Goal: Transaction & Acquisition: Purchase product/service

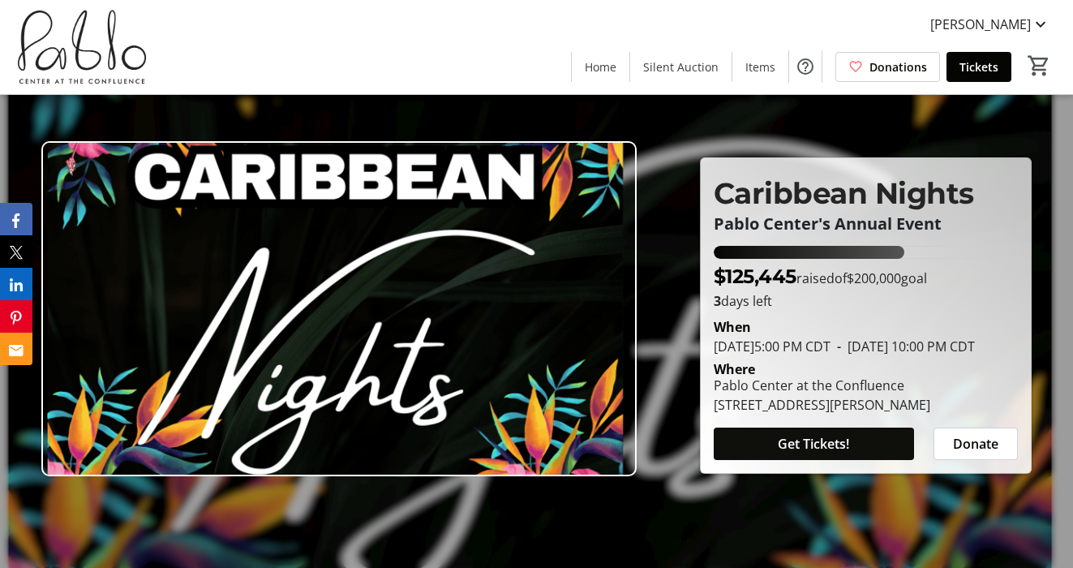
click at [802, 453] on span "Get Tickets!" at bounding box center [813, 443] width 71 height 19
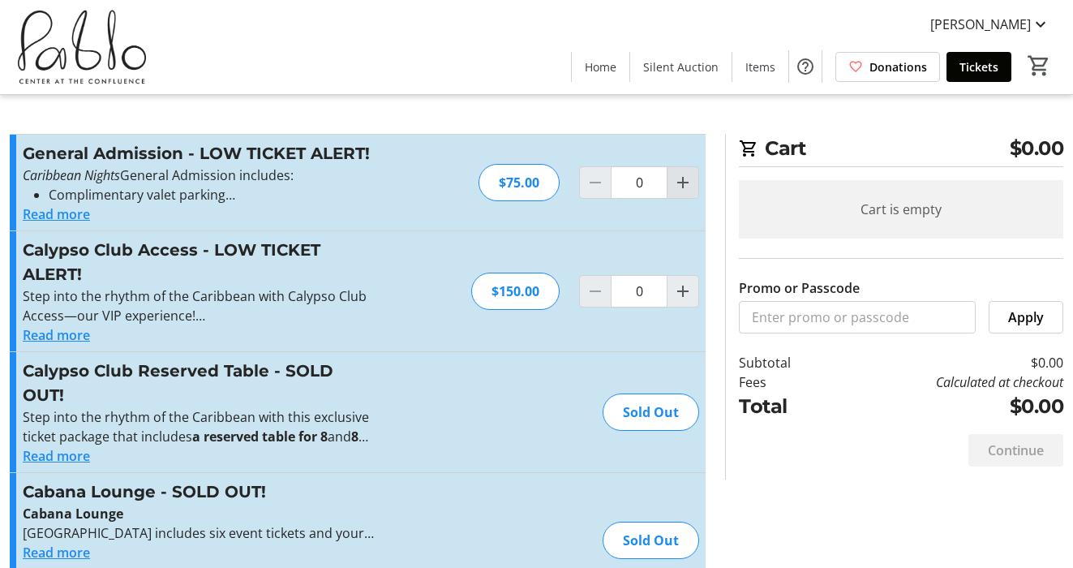
click at [688, 183] on mat-icon "Increment by one" at bounding box center [682, 182] width 19 height 19
type input "4"
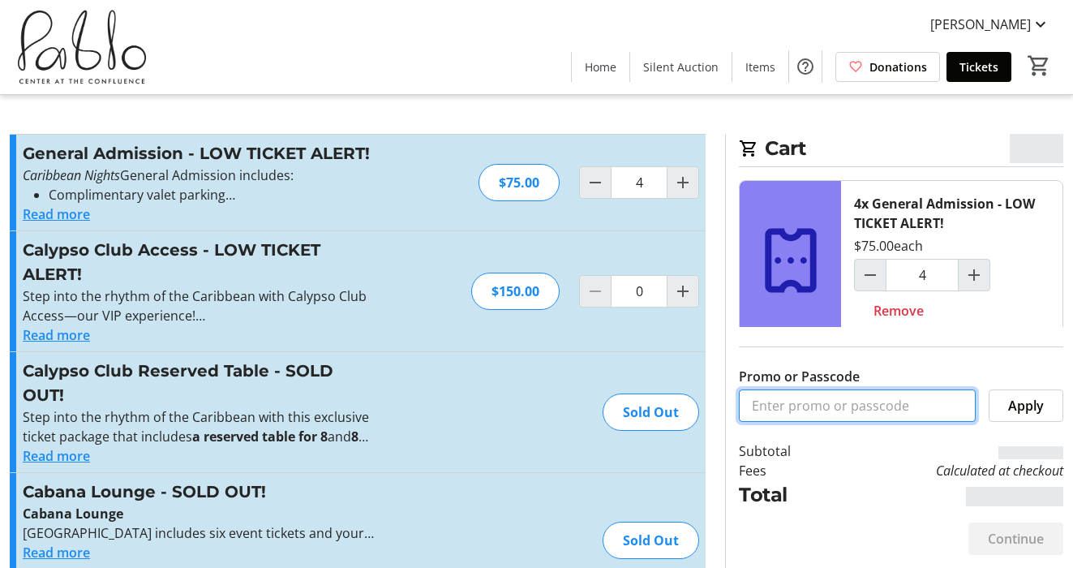
click at [837, 405] on input "Promo or Passcode" at bounding box center [857, 405] width 237 height 32
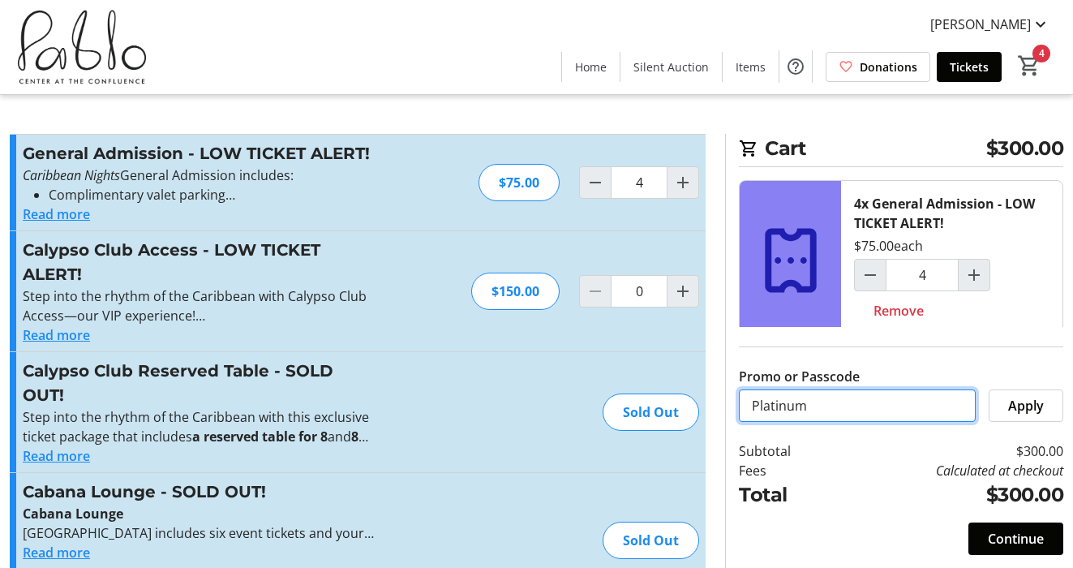
drag, startPoint x: 847, startPoint y: 409, endPoint x: 655, endPoint y: 382, distance: 193.2
type input "Gold Sponsor"
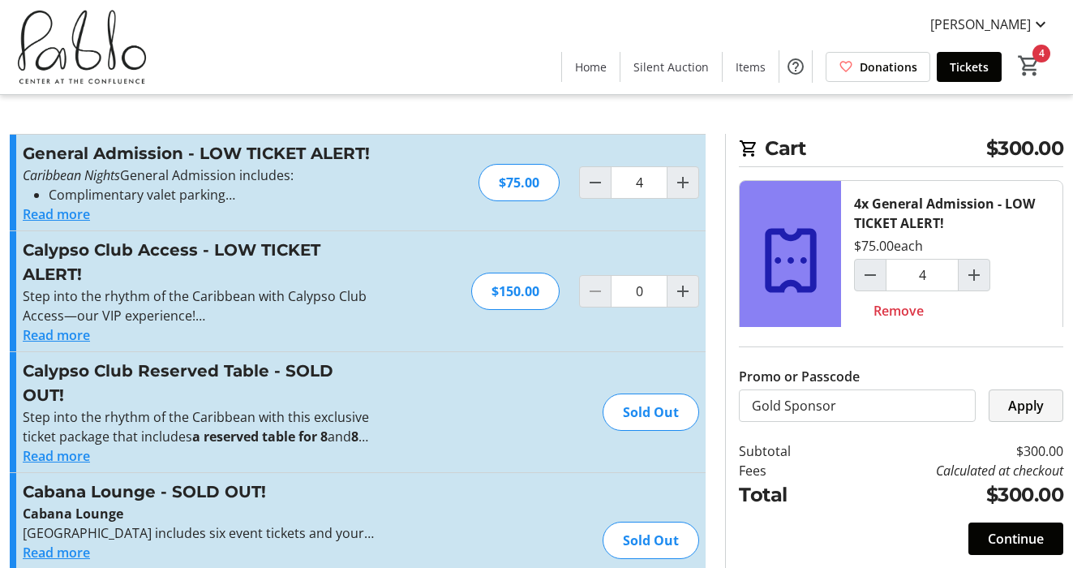
click at [1011, 401] on span "Apply" at bounding box center [1026, 405] width 36 height 19
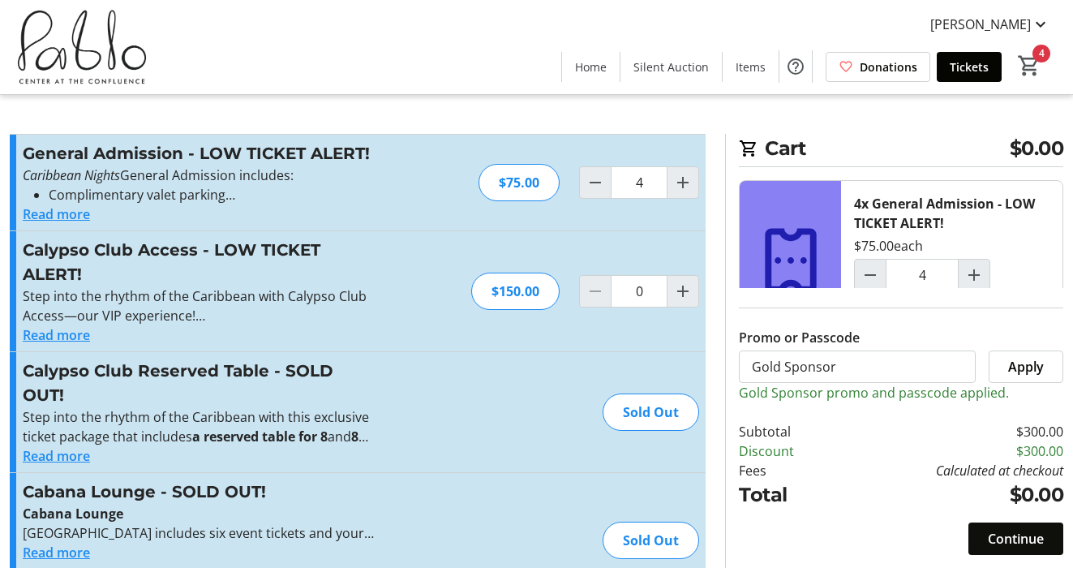
click at [998, 529] on span "Continue" at bounding box center [1016, 538] width 56 height 19
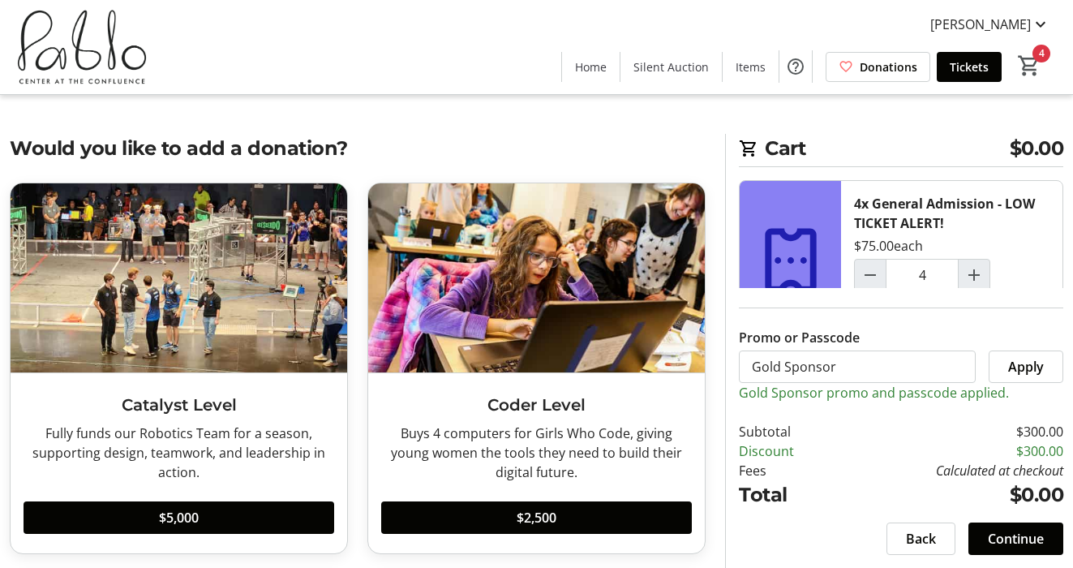
scroll to position [53, 0]
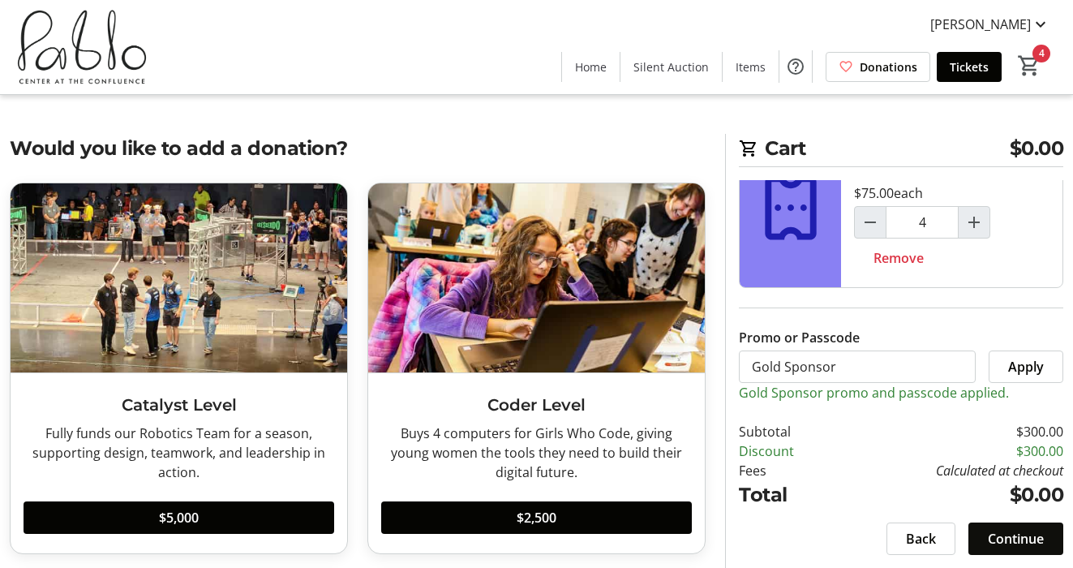
click at [1014, 535] on span "Continue" at bounding box center [1016, 538] width 56 height 19
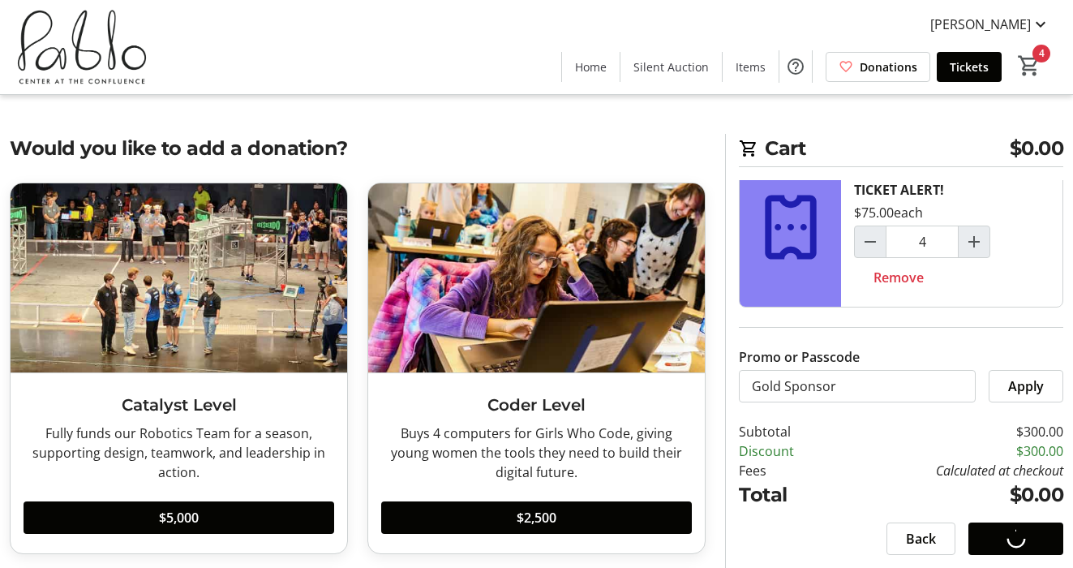
scroll to position [33, 0]
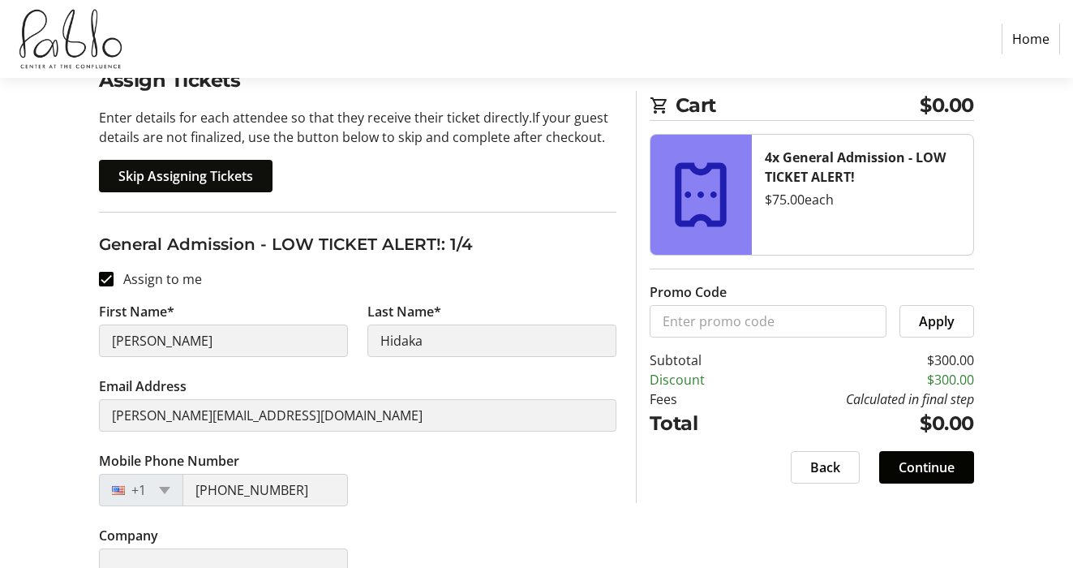
scroll to position [149, 0]
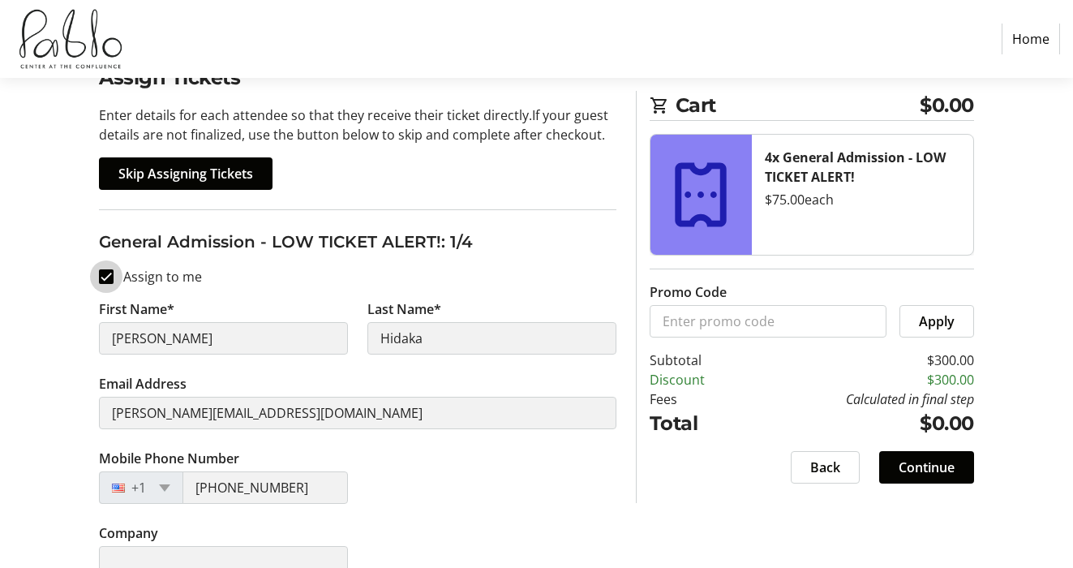
click at [105, 279] on input "Assign to me" at bounding box center [106, 276] width 15 height 15
checkbox input "false"
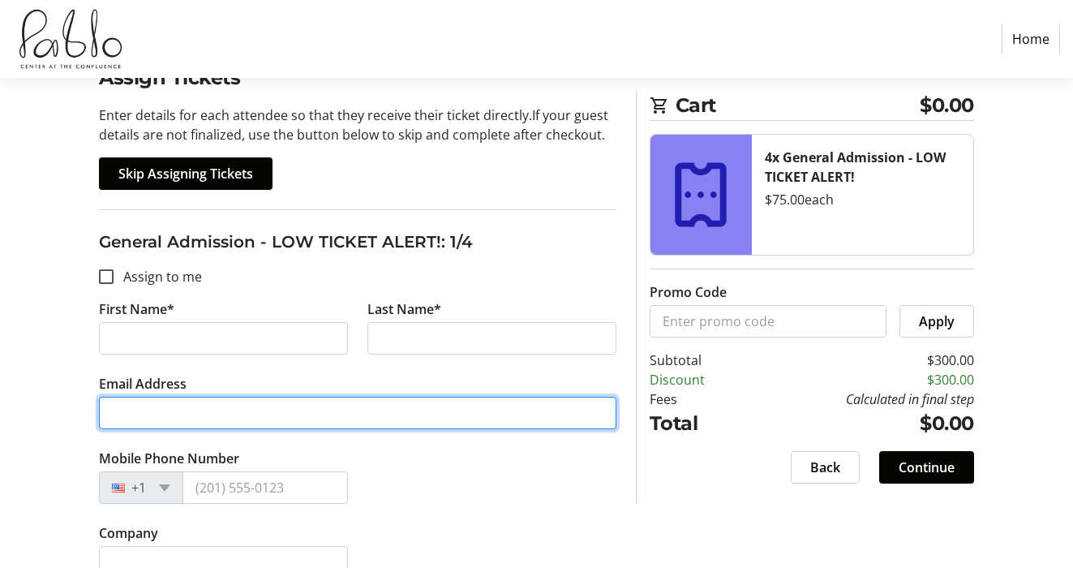
click at [299, 415] on input "Email Address" at bounding box center [357, 413] width 517 height 32
paste input "hans@laskers.com"
type input "hans@laskers.com"
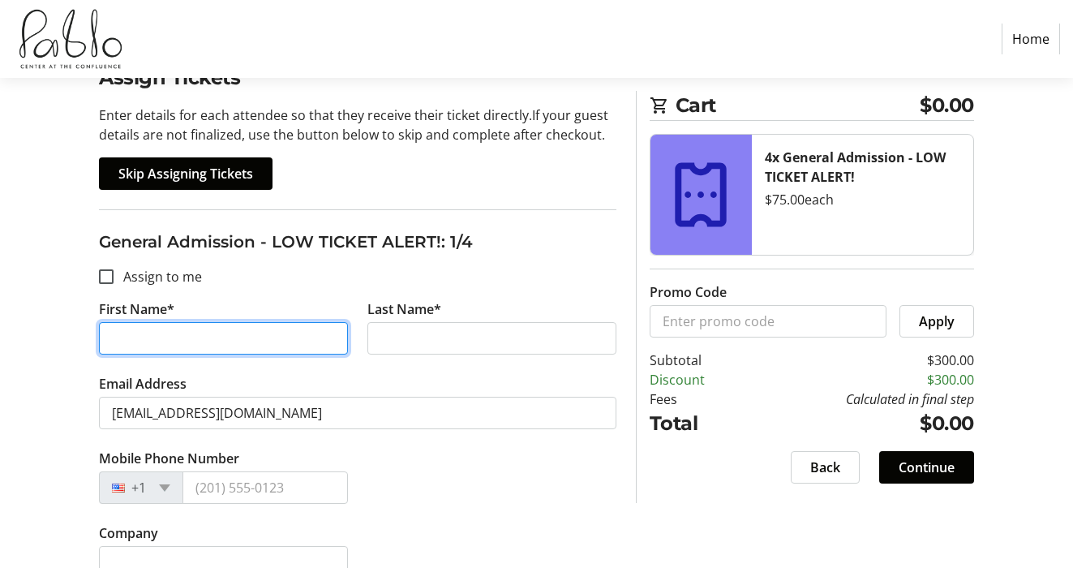
click at [218, 348] on input "First Name*" at bounding box center [223, 338] width 249 height 32
type input "Hans"
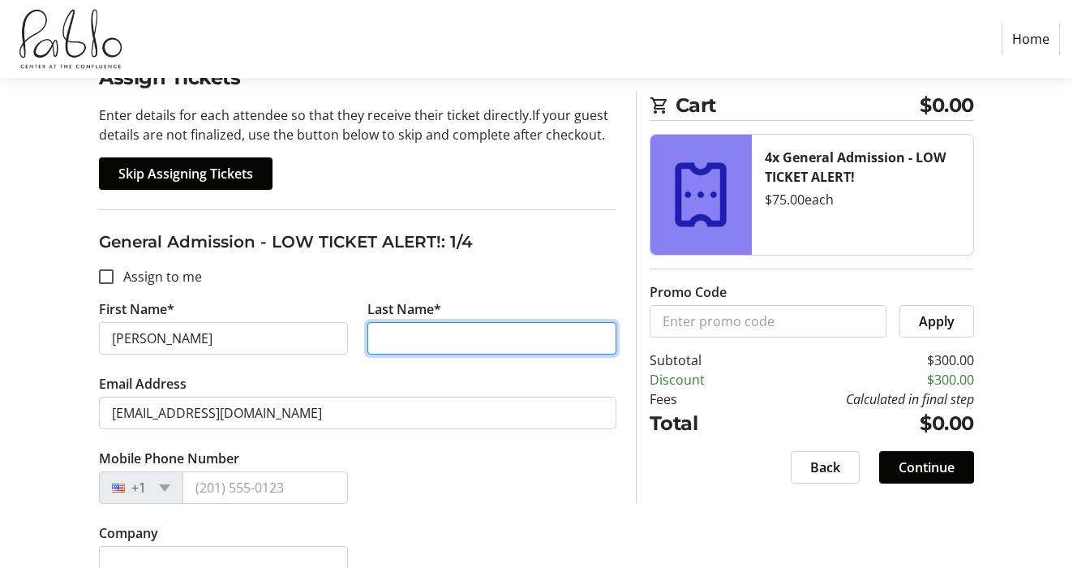
click at [461, 336] on input "Last Name*" at bounding box center [491, 338] width 249 height 32
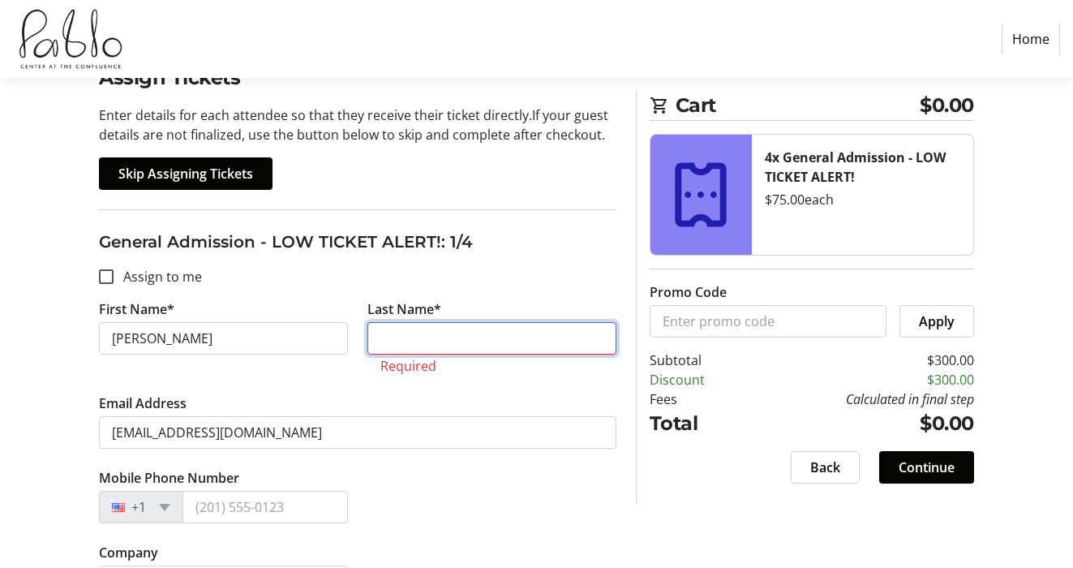
paste input "Soukup"
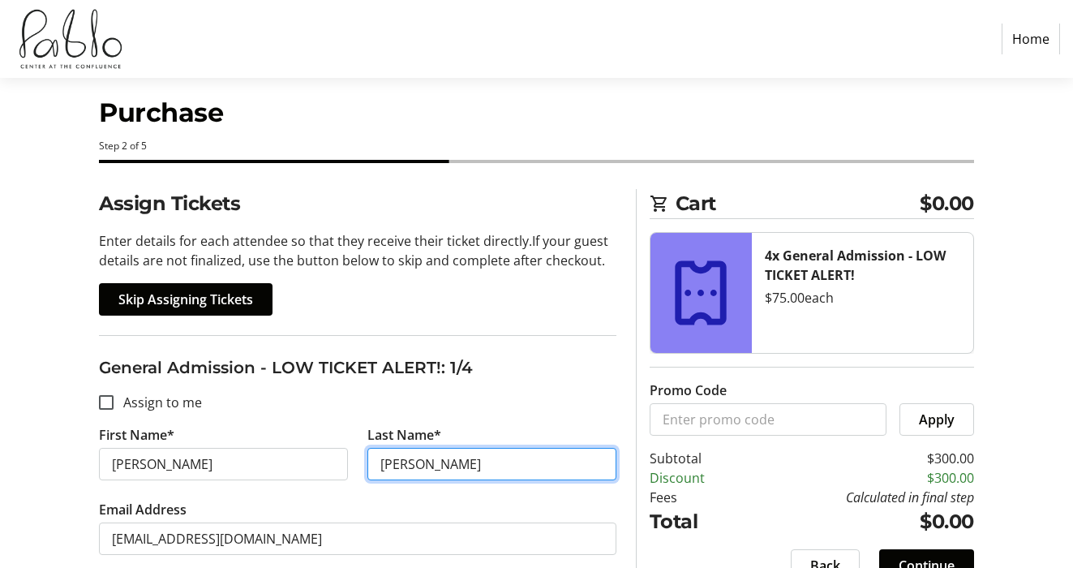
scroll to position [0, 0]
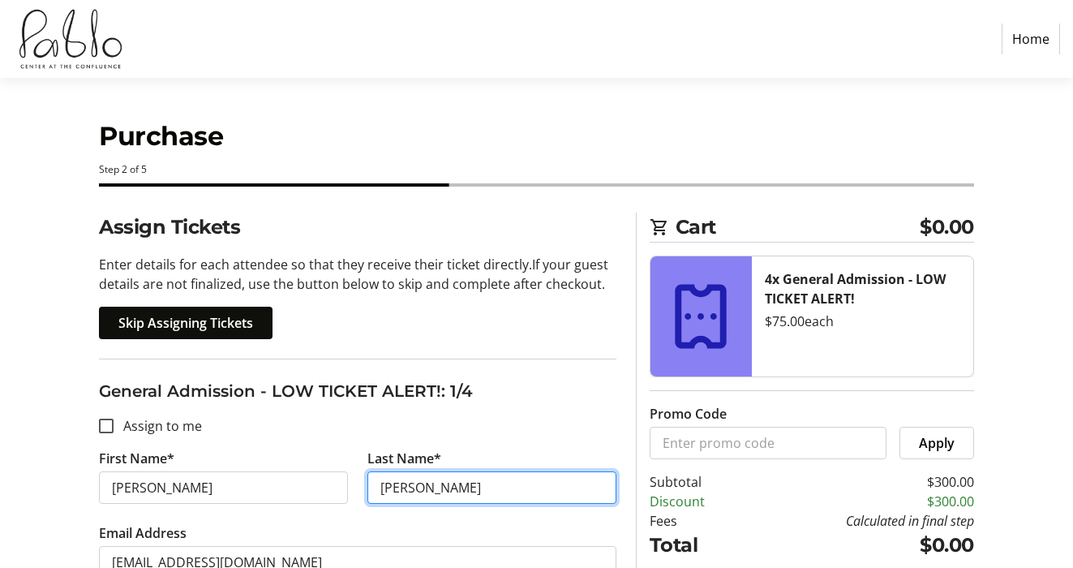
type input "Soukup"
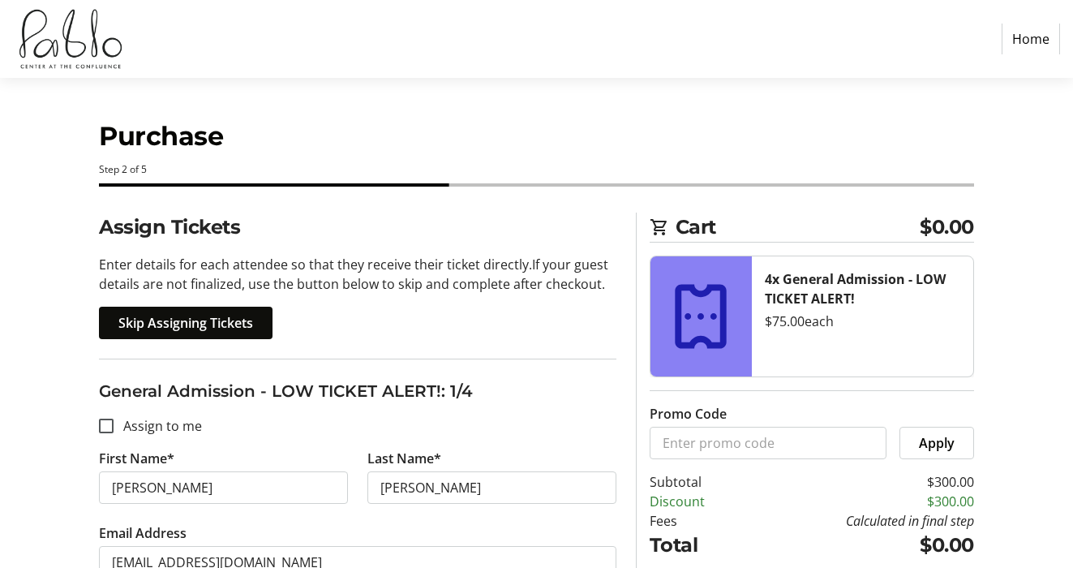
click at [184, 322] on span "Skip Assigning Tickets" at bounding box center [185, 322] width 135 height 19
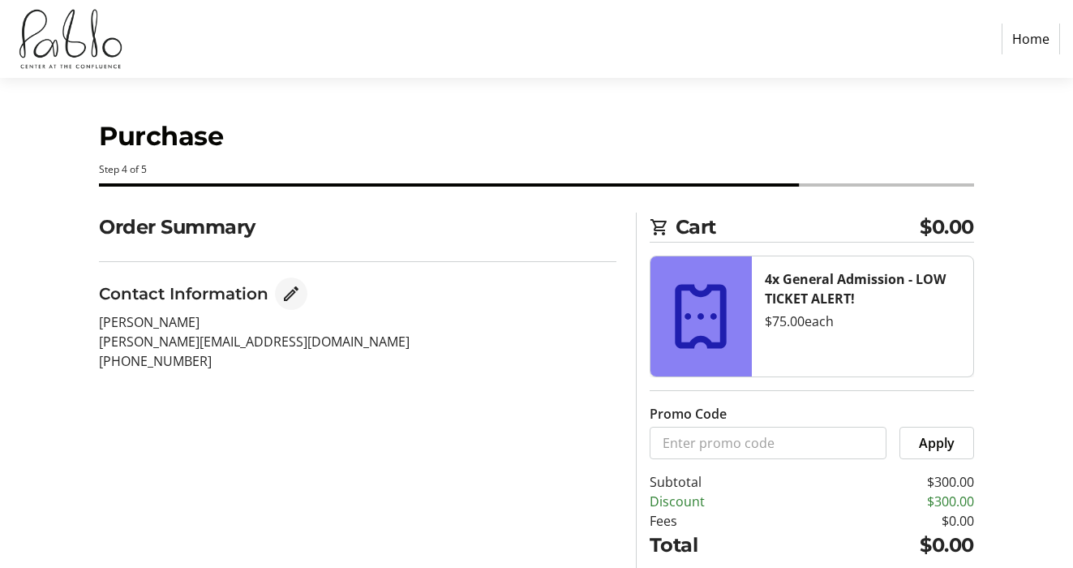
click at [294, 295] on mat-icon "Edit Contact Information" at bounding box center [290, 293] width 19 height 19
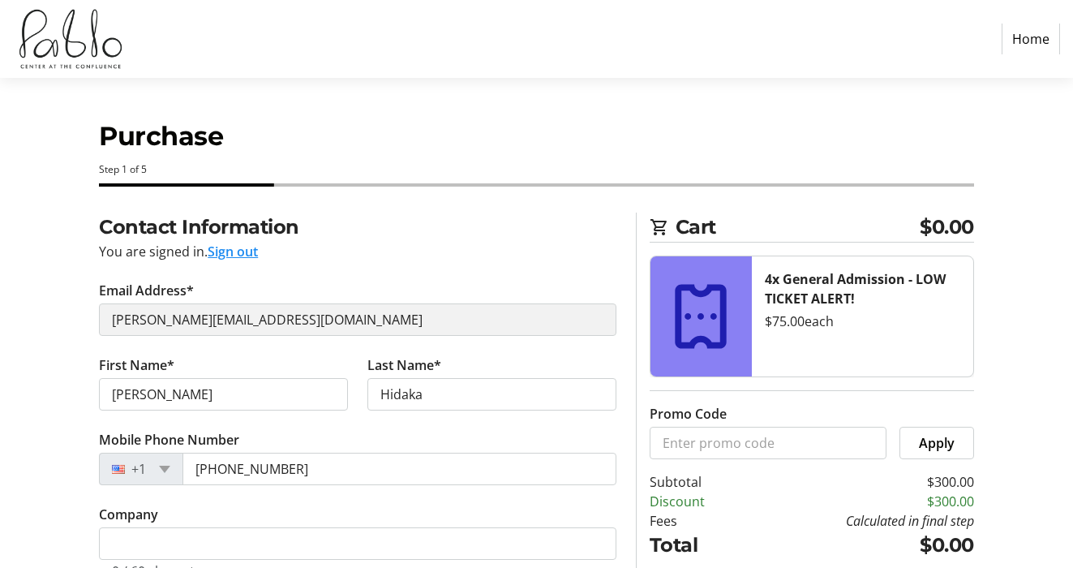
select select
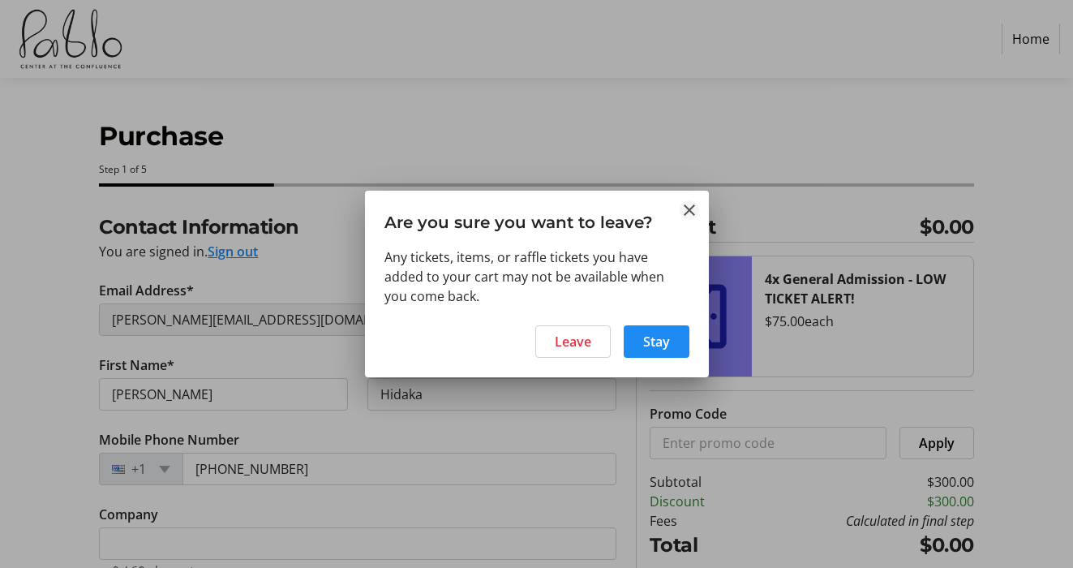
click at [691, 211] on mat-icon "Close" at bounding box center [688, 209] width 19 height 19
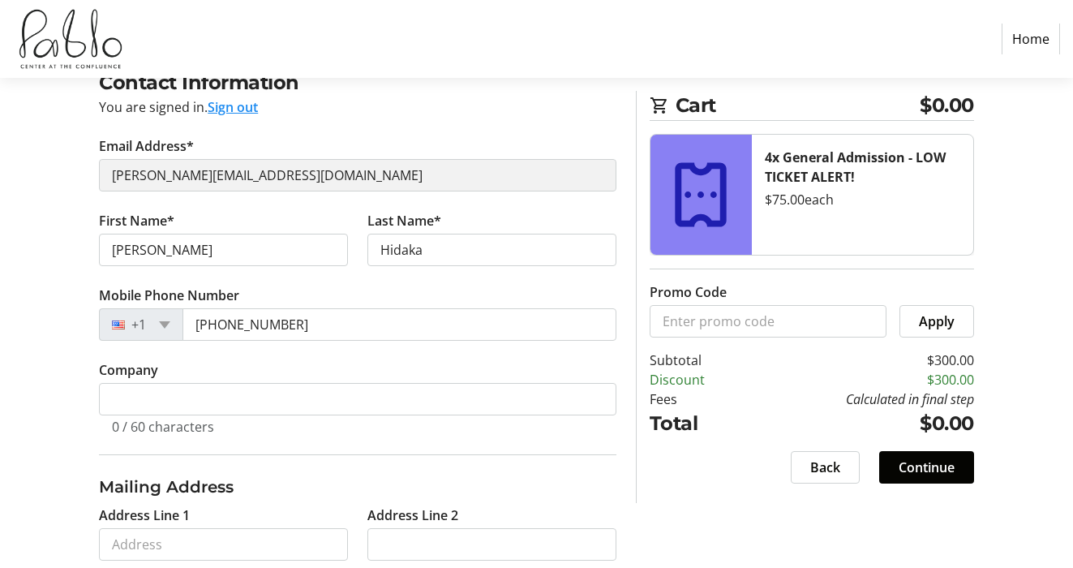
scroll to position [325, 0]
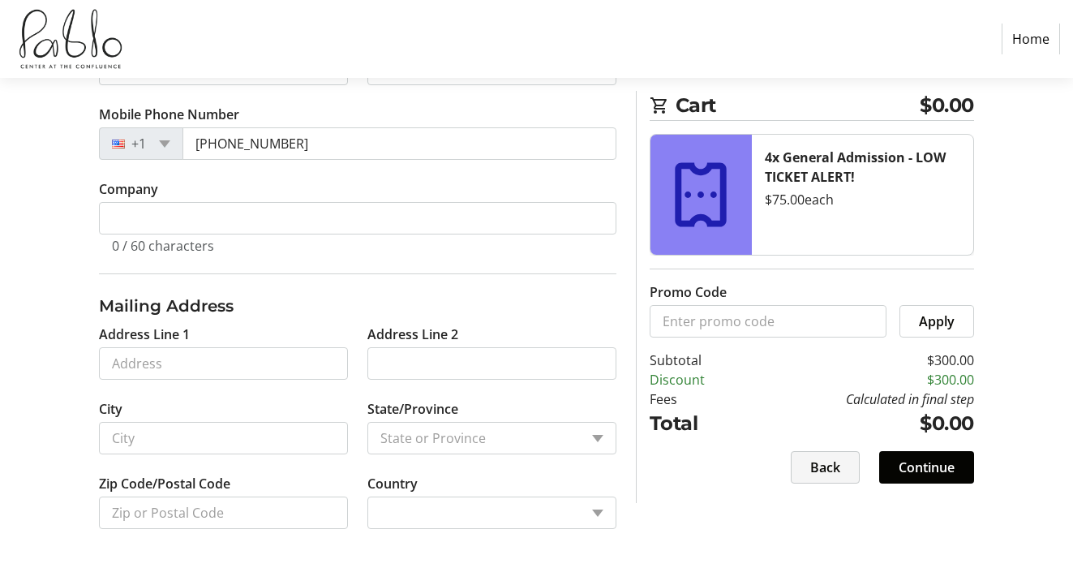
click at [801, 464] on span at bounding box center [824, 467] width 67 height 39
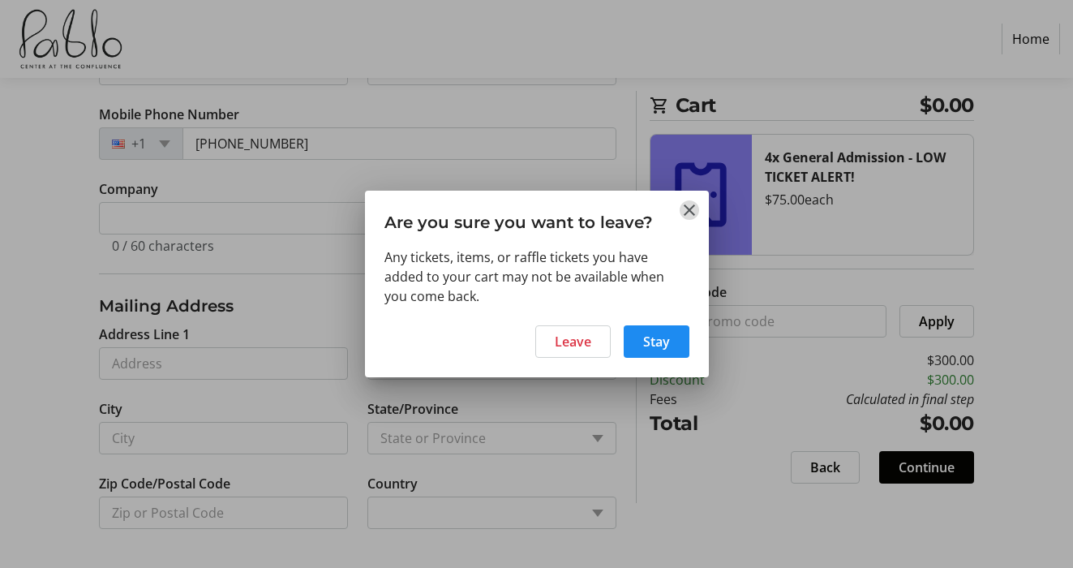
click at [689, 212] on mat-icon "Close" at bounding box center [688, 209] width 19 height 19
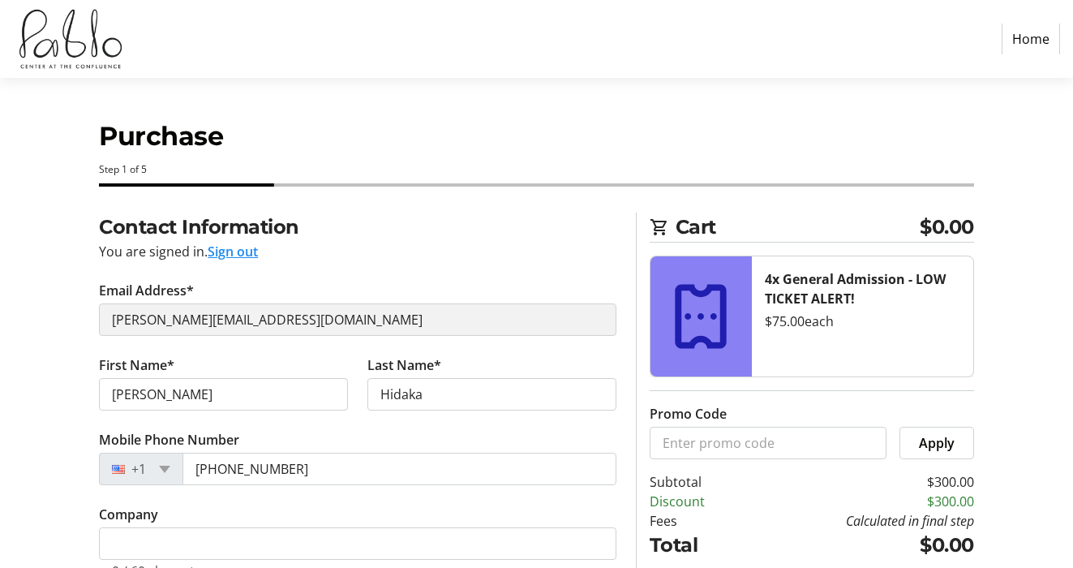
click at [251, 251] on button "Sign out" at bounding box center [233, 251] width 50 height 19
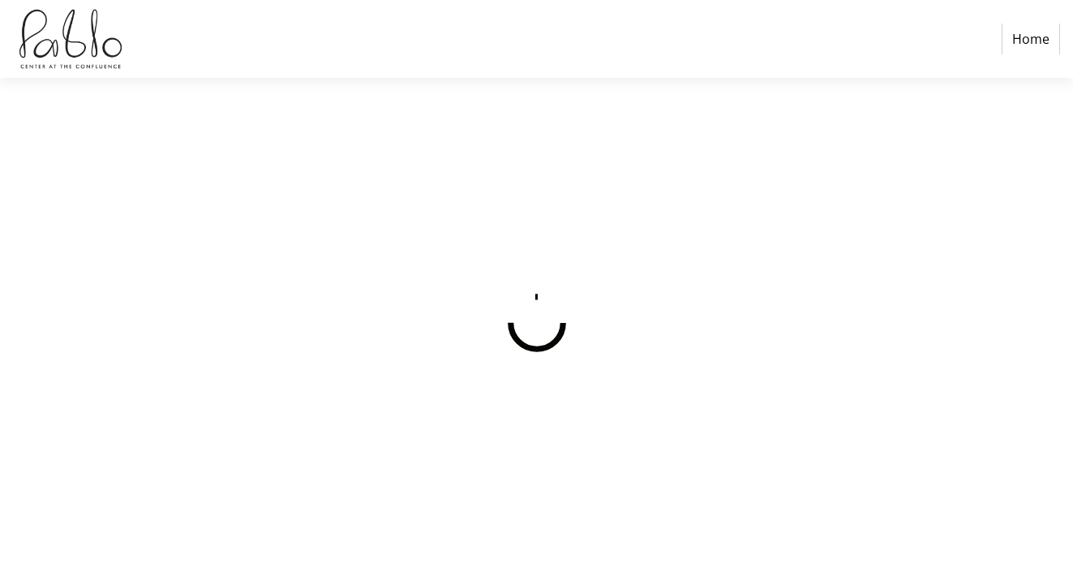
select select
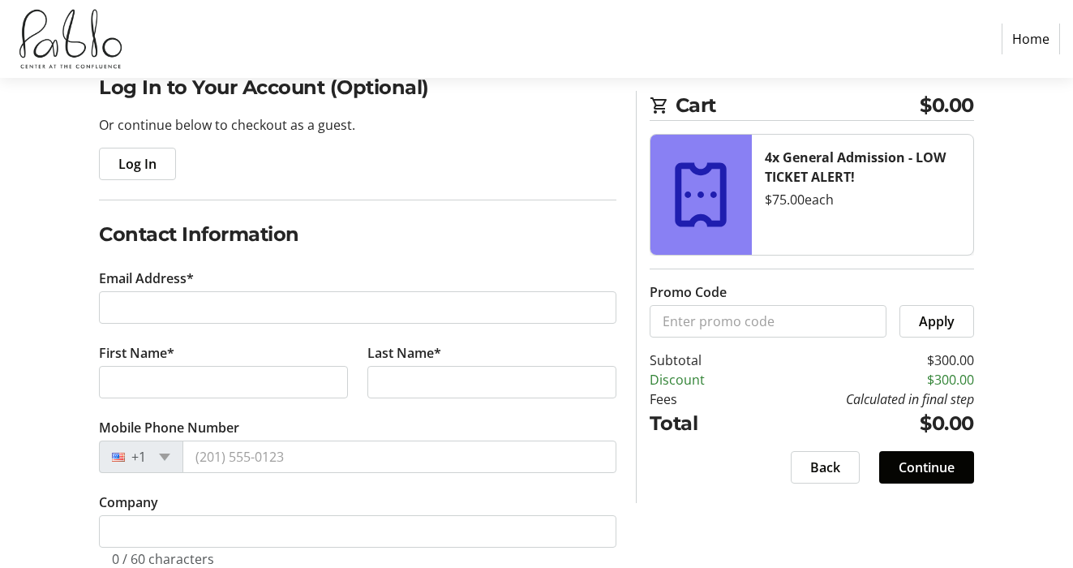
scroll to position [167, 0]
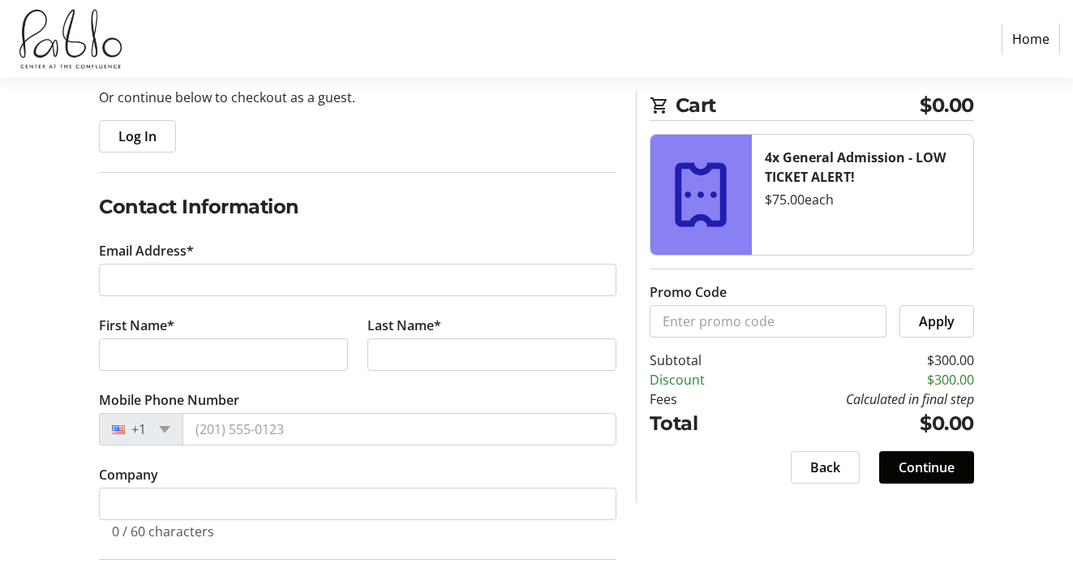
click at [342, 301] on tr-form-field "Email Address*" at bounding box center [357, 278] width 517 height 75
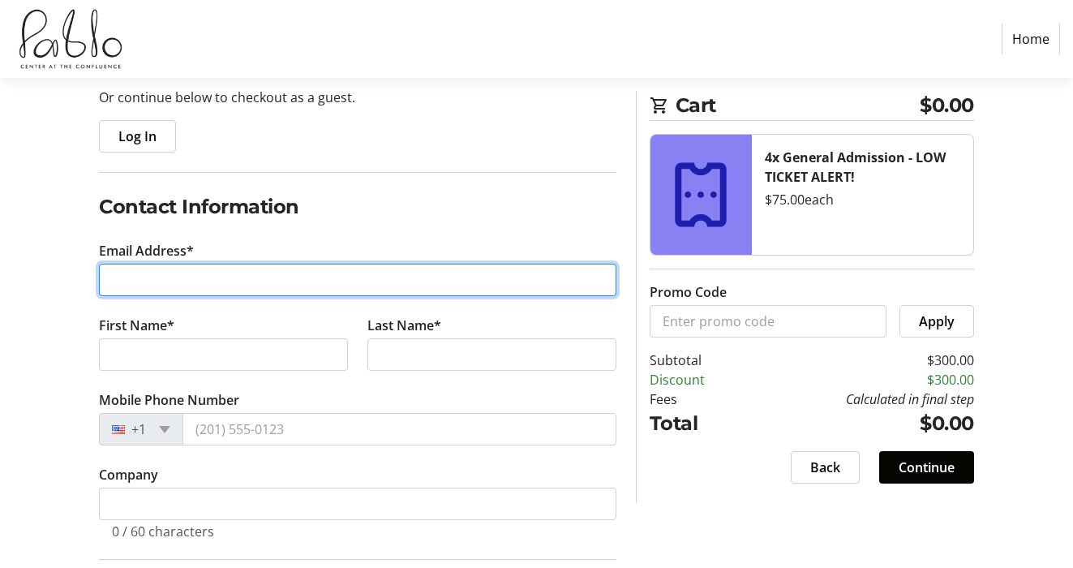
click at [368, 289] on input "Email Address*" at bounding box center [357, 280] width 517 height 32
paste input "Soukup"
type input "Soukup"
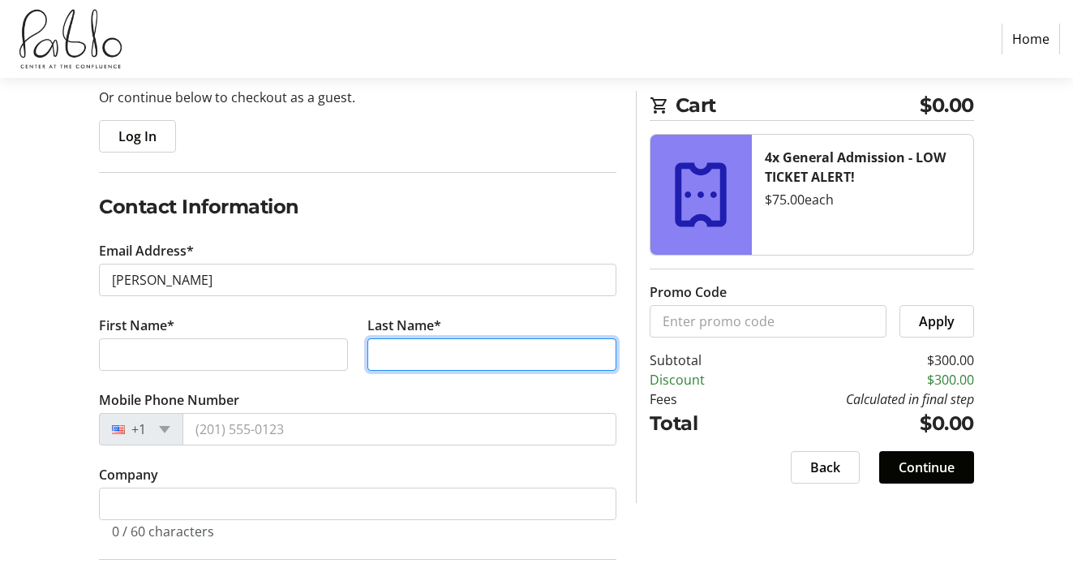
click at [405, 355] on tr-form-field "Last Name*" at bounding box center [492, 352] width 268 height 75
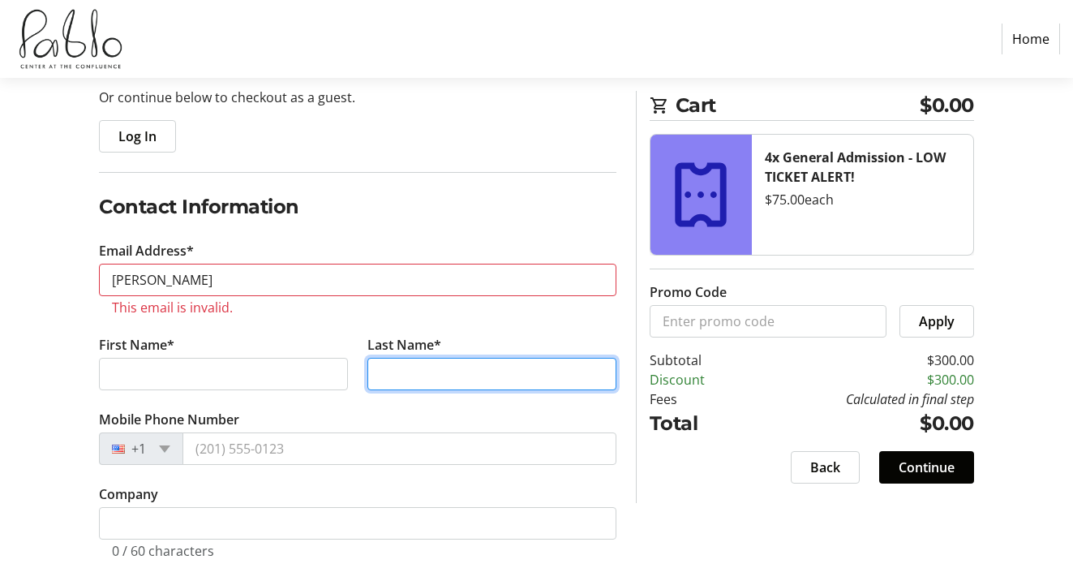
paste input "Soukup"
type input "Soukup"
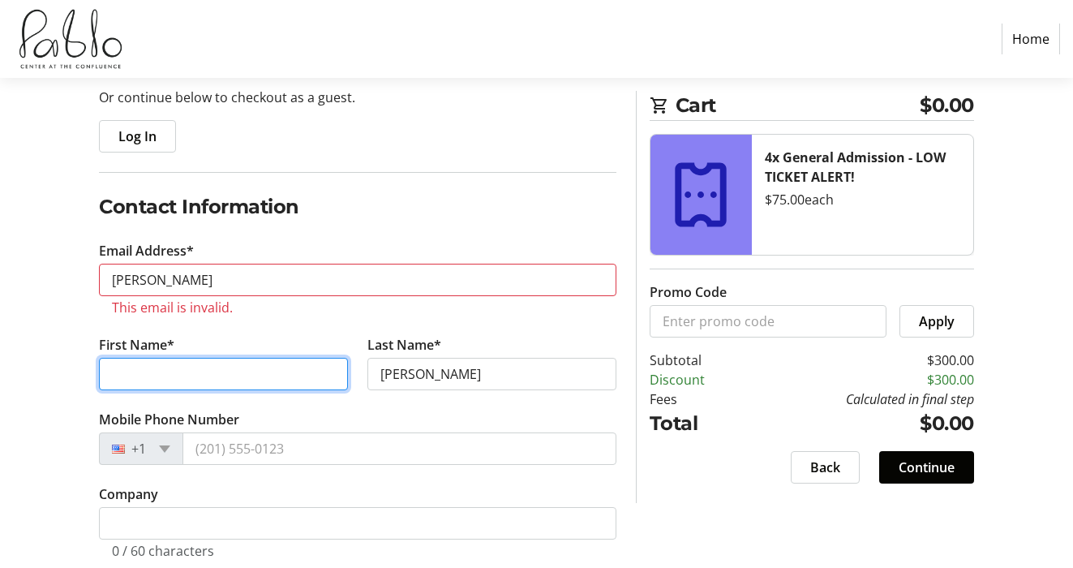
click at [267, 362] on input "First Name*" at bounding box center [223, 374] width 249 height 32
type input "Hans"
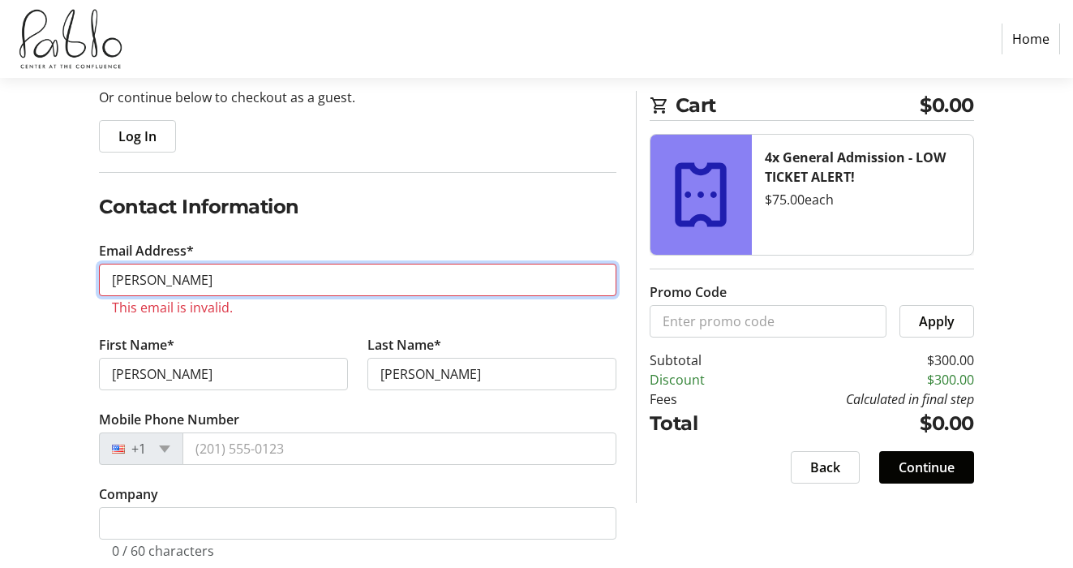
click at [297, 285] on input "Soukup" at bounding box center [357, 280] width 517 height 32
paste input "hans@laskers.com"
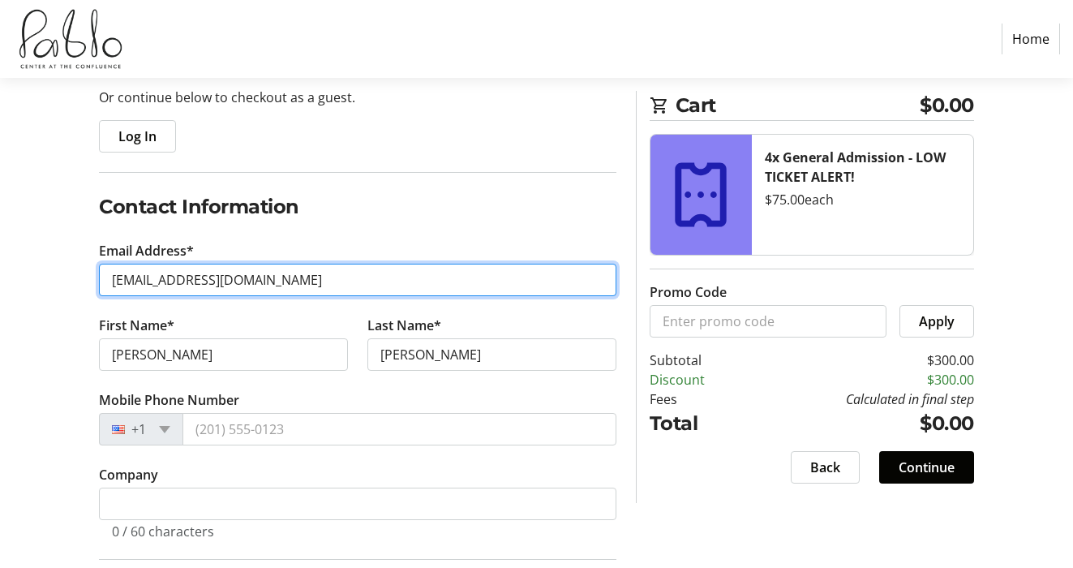
type input "hans@laskers.com"
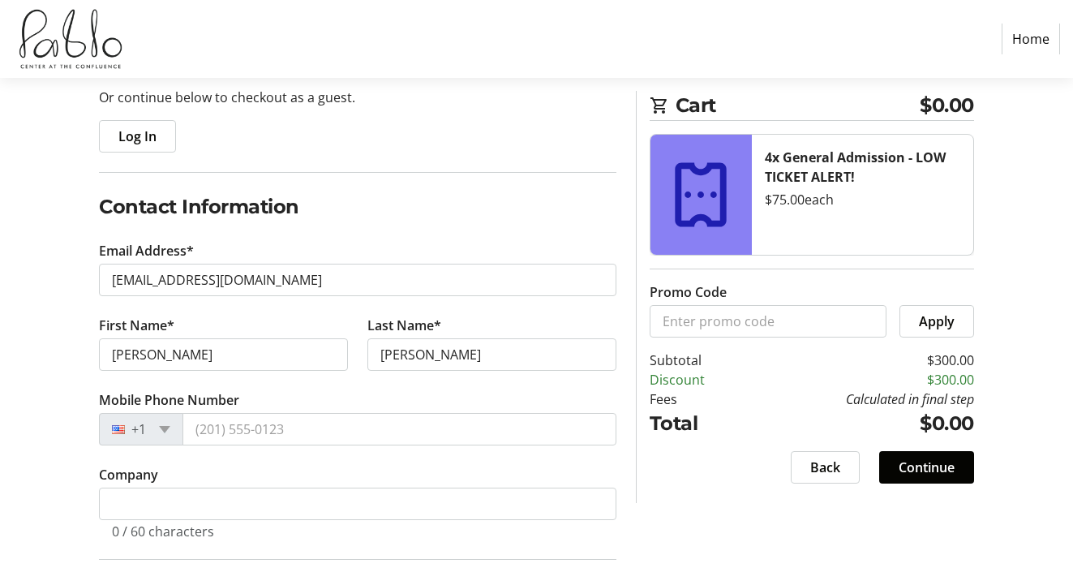
click at [466, 216] on h2 "Contact Information" at bounding box center [357, 206] width 517 height 29
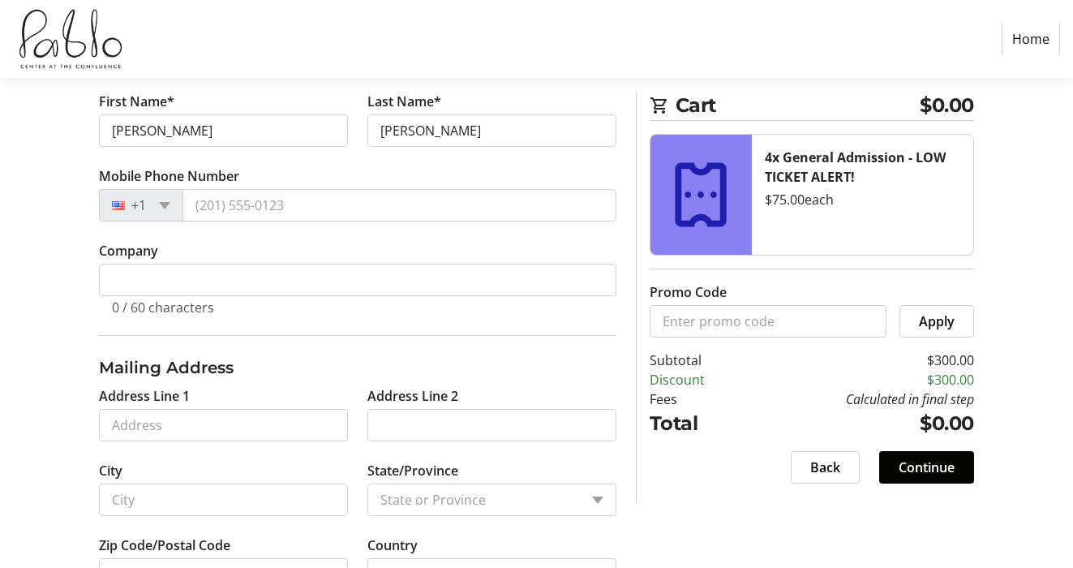
scroll to position [394, 0]
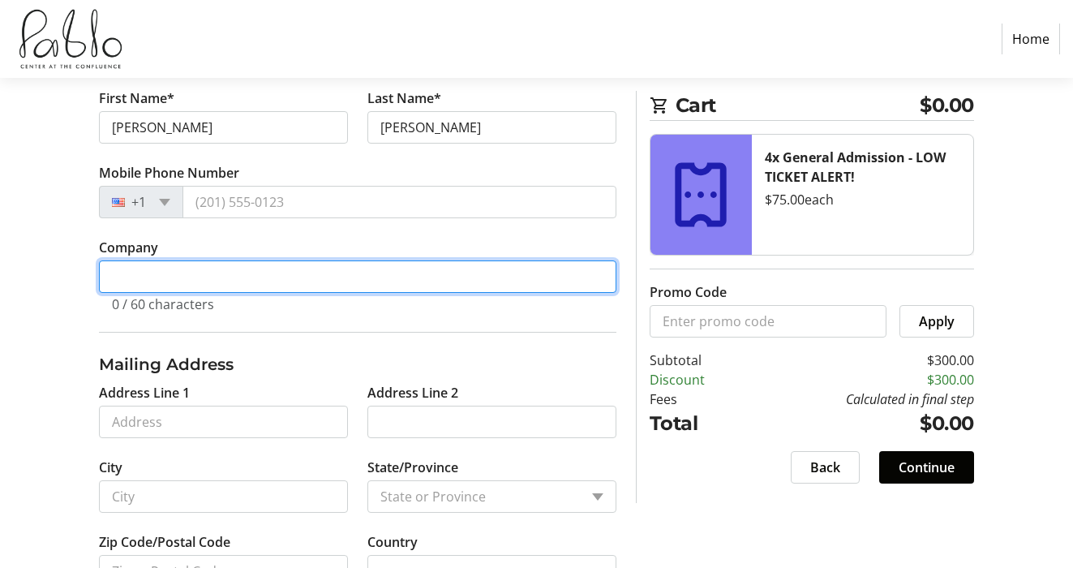
click at [241, 269] on input "Company" at bounding box center [357, 276] width 517 height 32
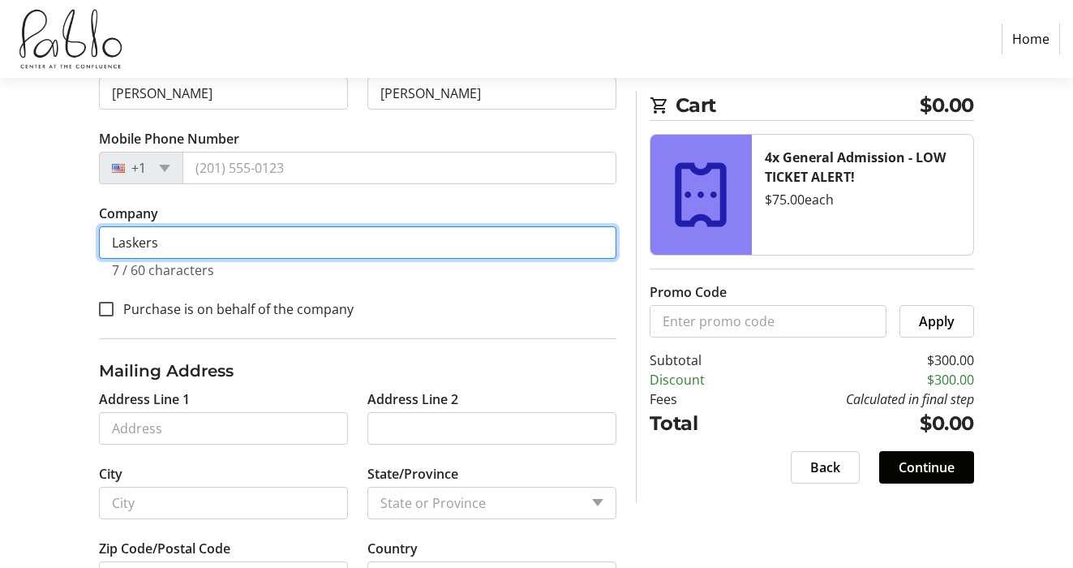
scroll to position [492, 0]
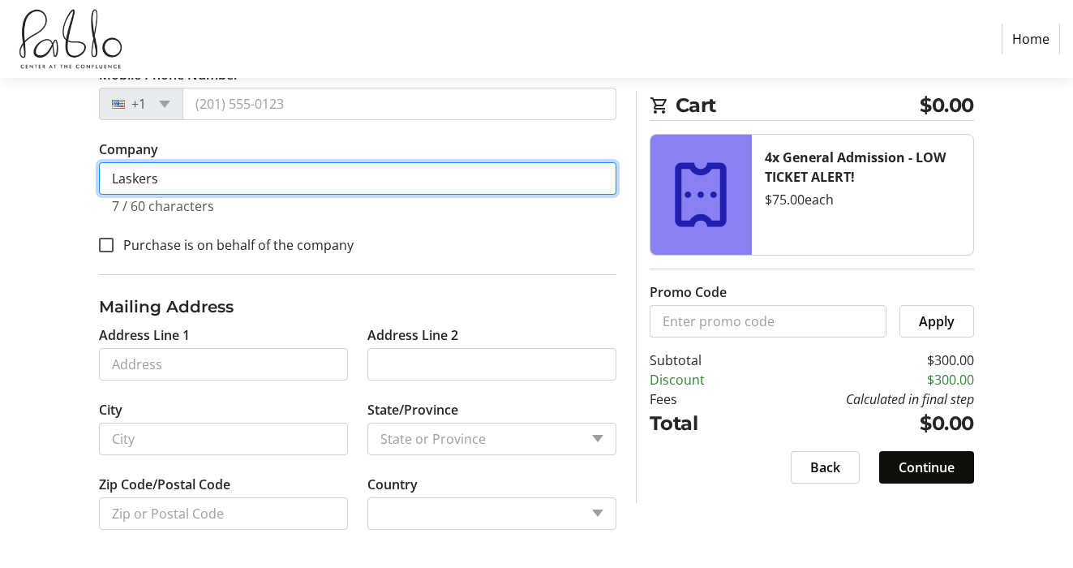
type input "Laskers"
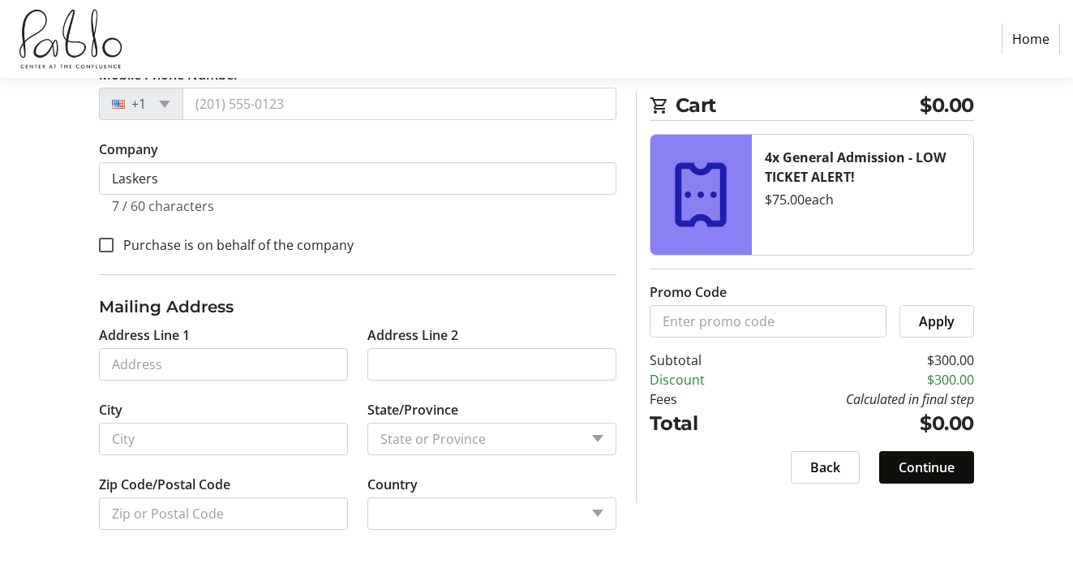
click at [925, 467] on span "Continue" at bounding box center [926, 466] width 56 height 19
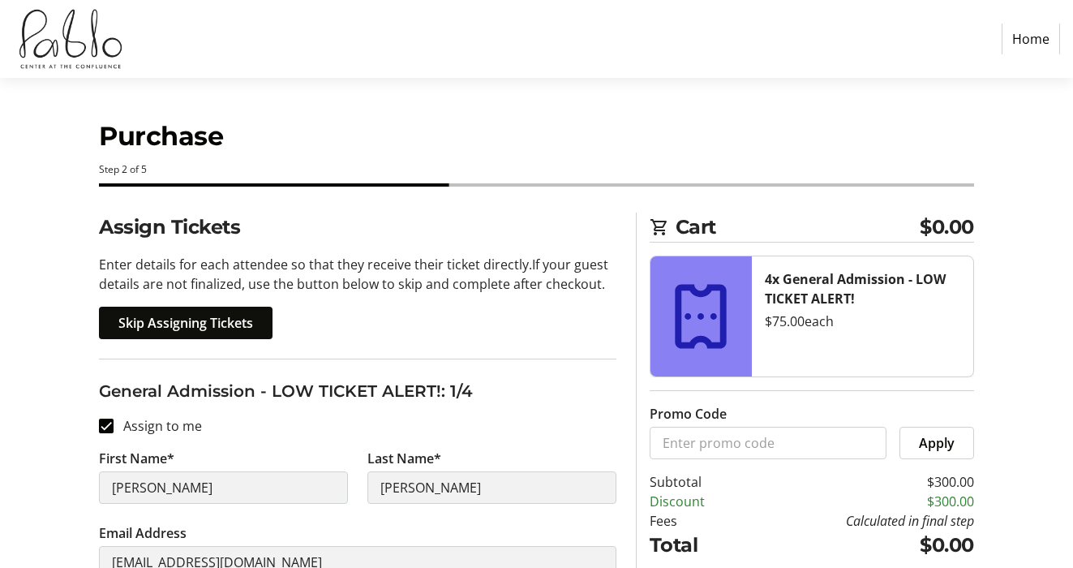
click at [186, 319] on span "Skip Assigning Tickets" at bounding box center [185, 322] width 135 height 19
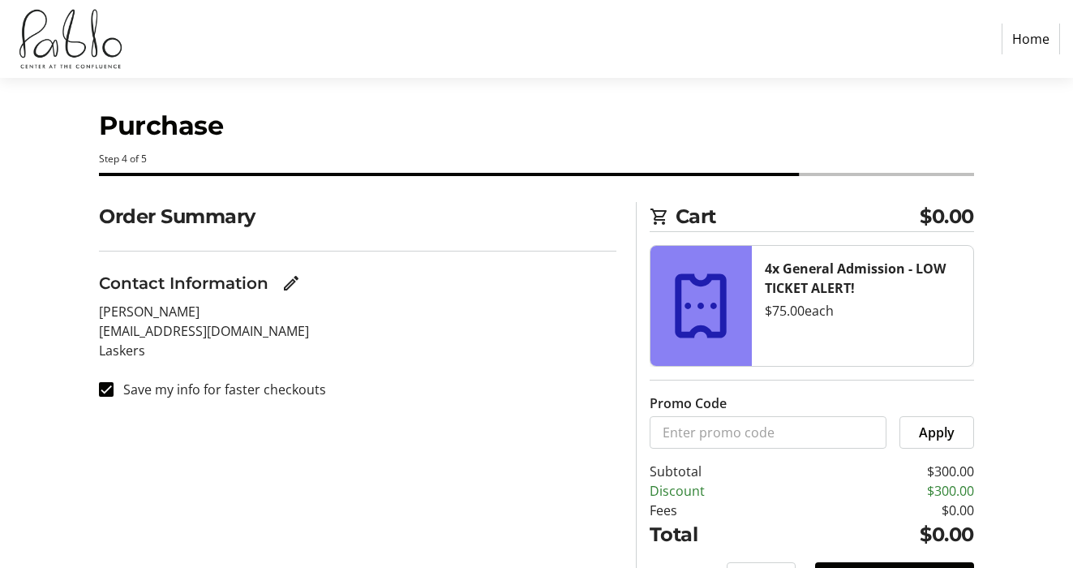
scroll to position [99, 0]
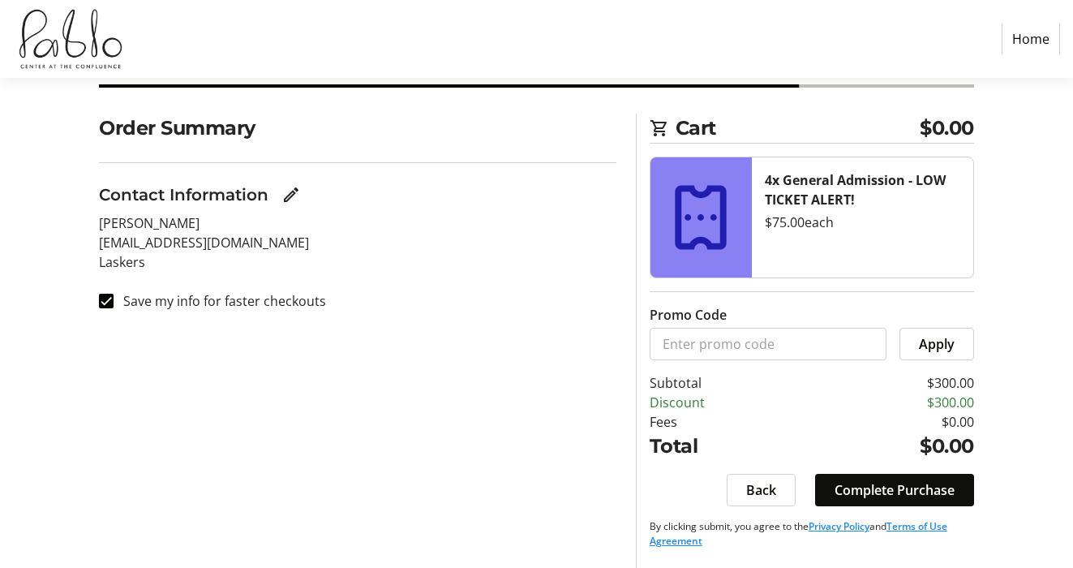
click at [924, 495] on span "Complete Purchase" at bounding box center [894, 489] width 120 height 19
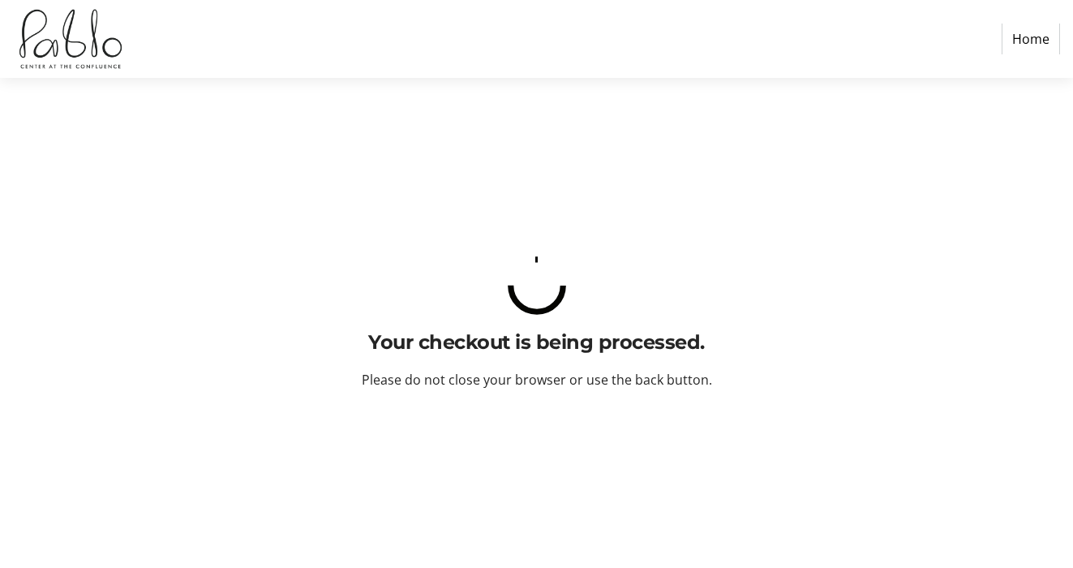
scroll to position [0, 0]
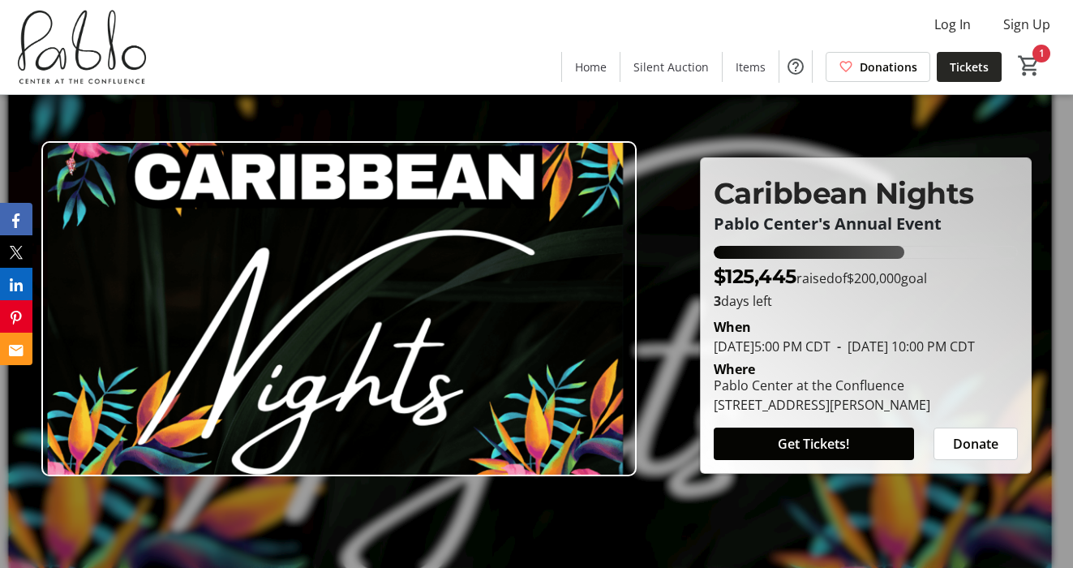
click at [965, 71] on span "Tickets" at bounding box center [968, 66] width 39 height 17
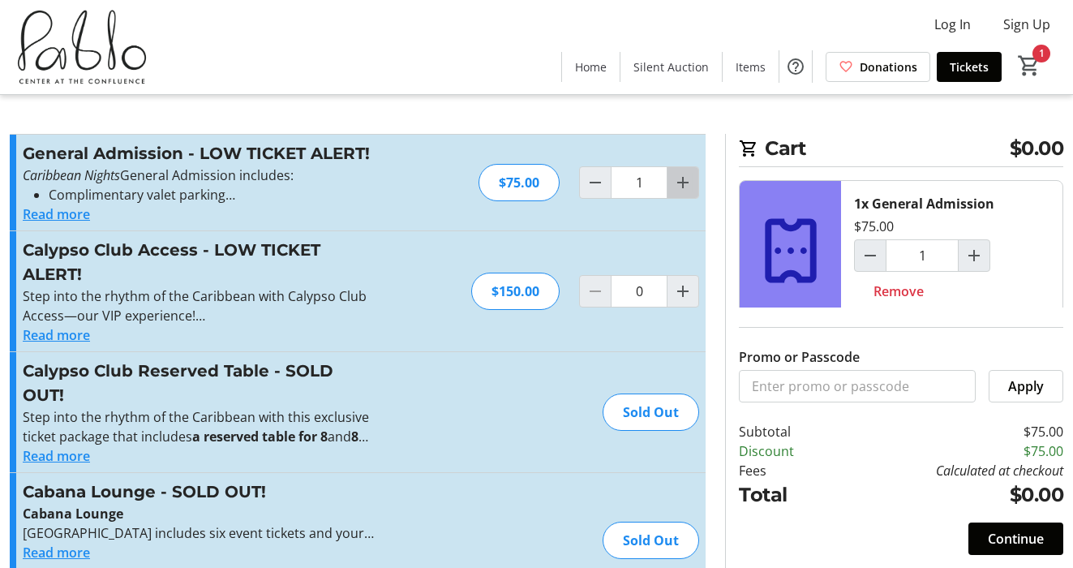
click at [679, 180] on mat-icon "Increment by one" at bounding box center [682, 182] width 19 height 19
type input "2"
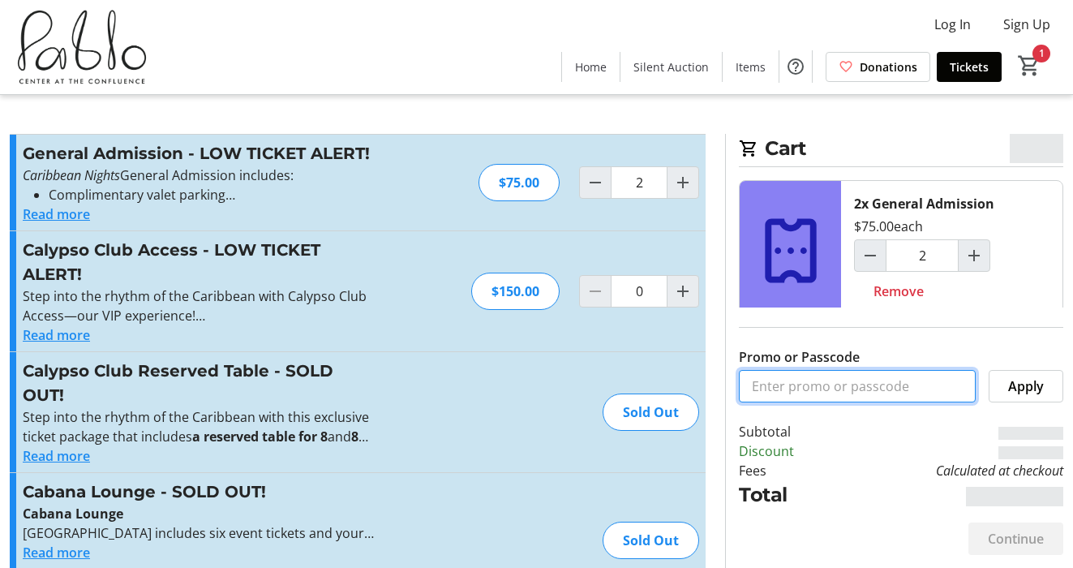
click at [785, 397] on input "Promo or Passcode" at bounding box center [857, 386] width 237 height 32
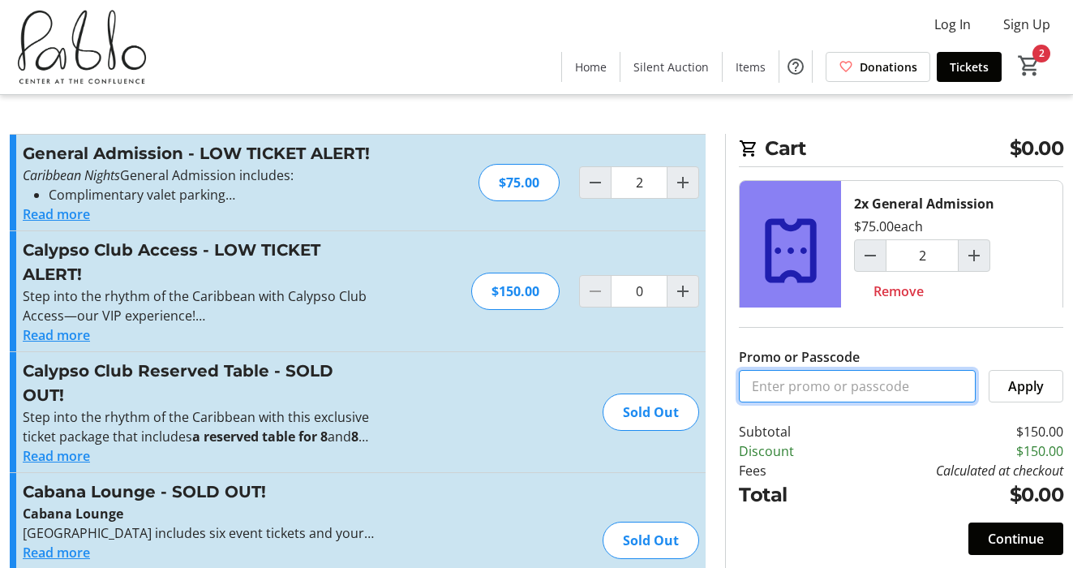
type input "Friend"
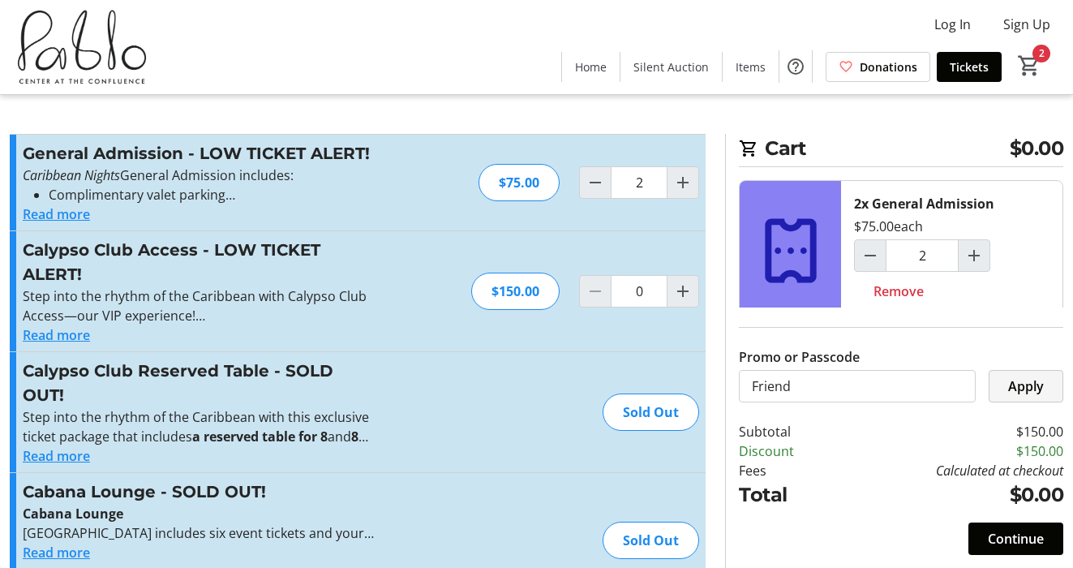
click at [1018, 390] on span "Apply" at bounding box center [1026, 385] width 36 height 19
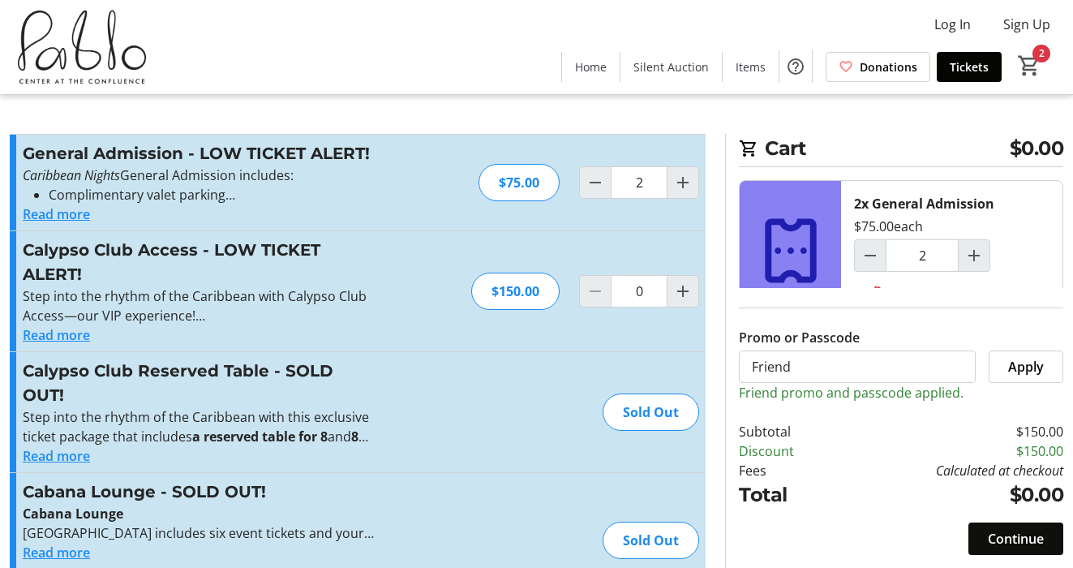
click at [1003, 530] on span "Continue" at bounding box center [1016, 538] width 56 height 19
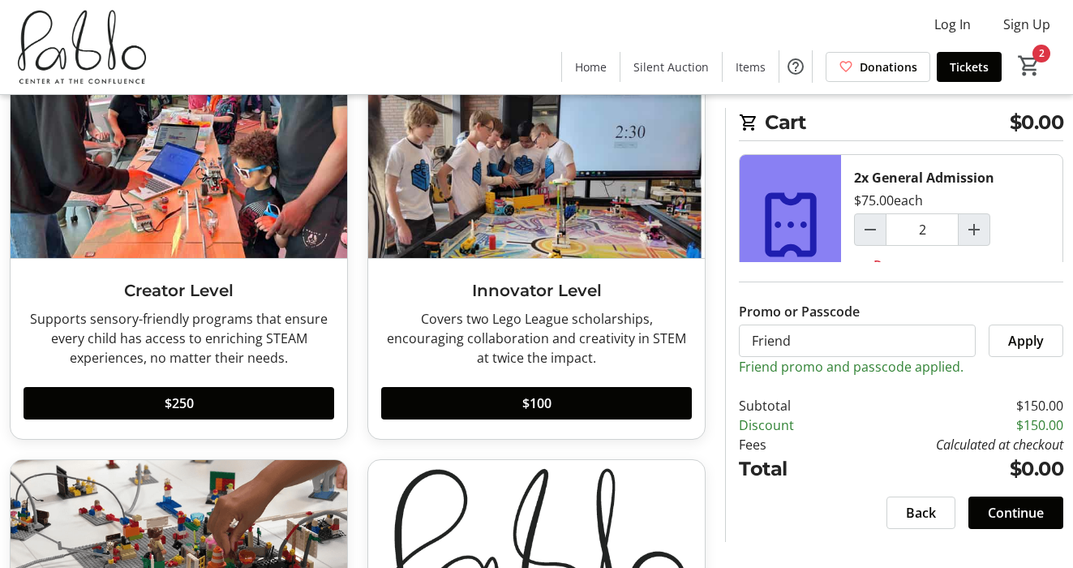
scroll to position [979, 0]
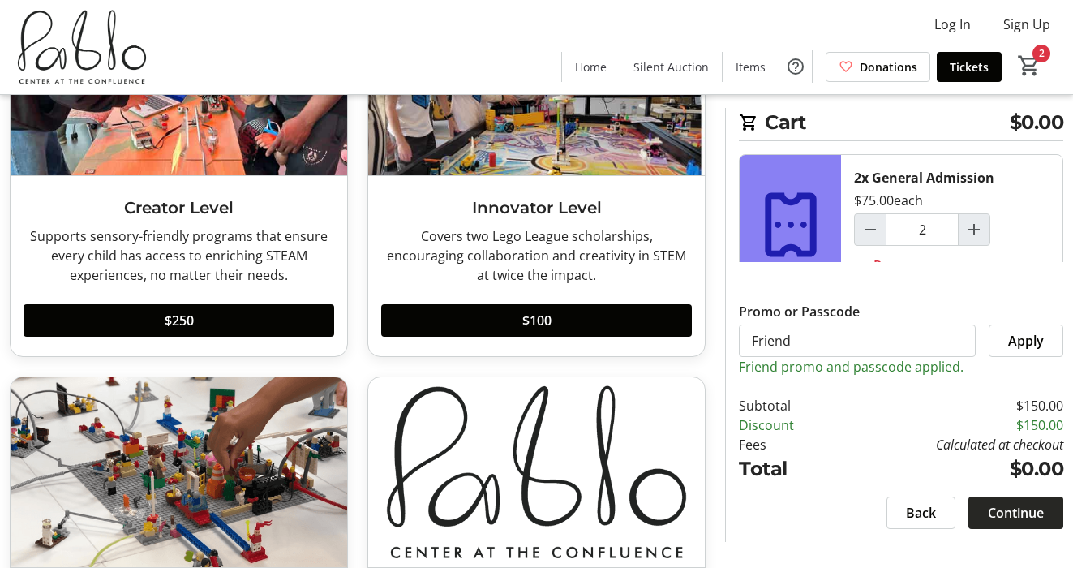
click at [1018, 515] on span "Continue" at bounding box center [1016, 512] width 56 height 19
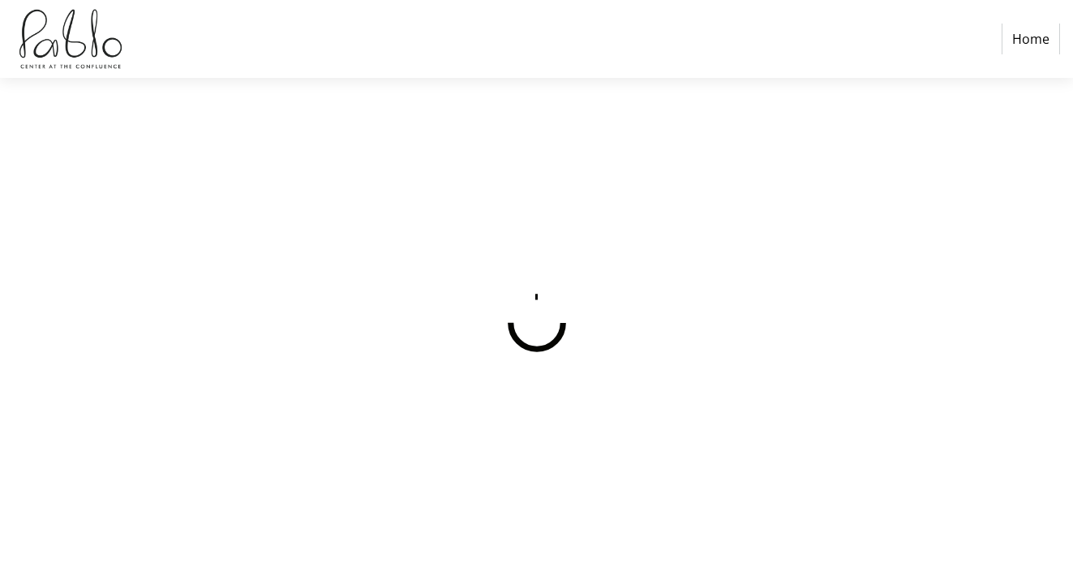
select select
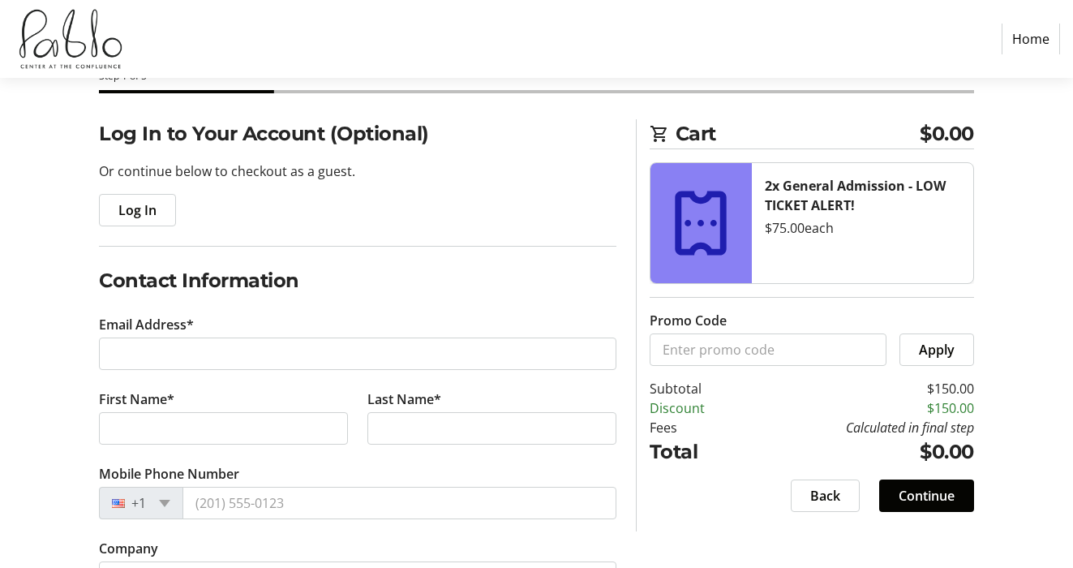
scroll to position [104, 0]
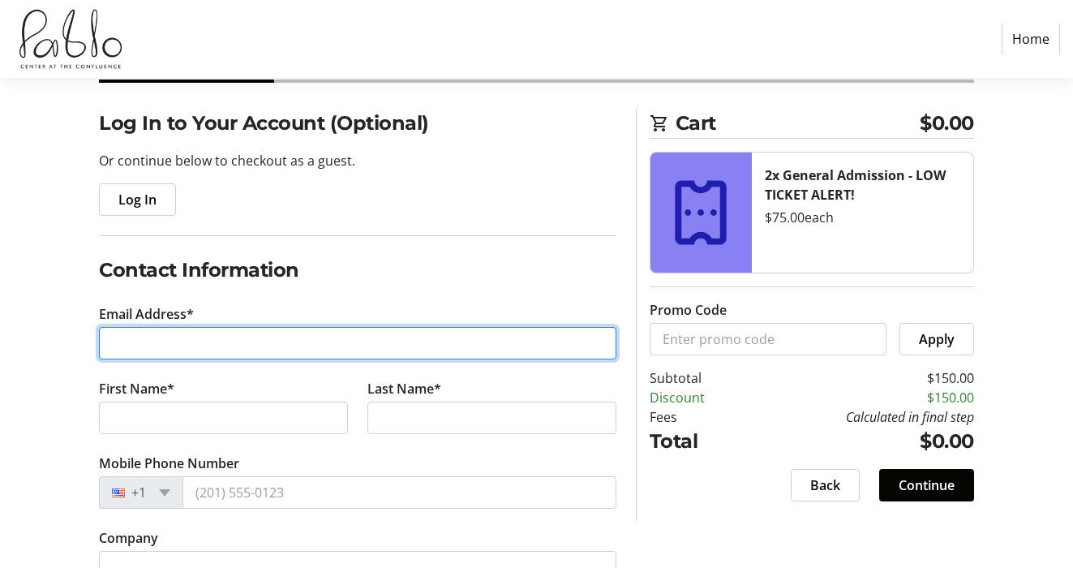
click at [215, 343] on input "Email Address*" at bounding box center [357, 343] width 517 height 32
type input "[EMAIL_ADDRESS][DOMAIN_NAME]"
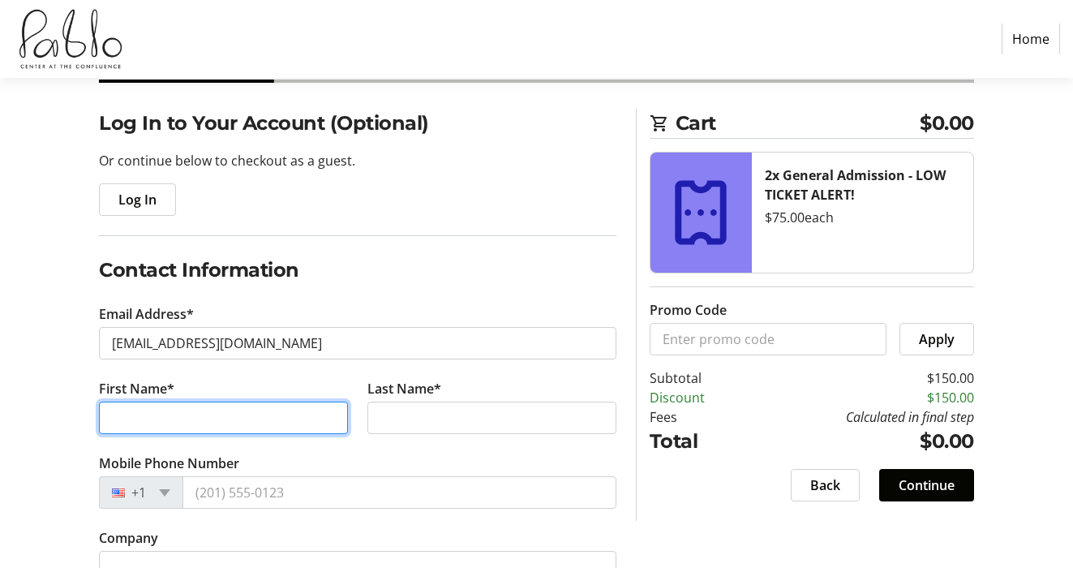
click at [186, 405] on input "First Name*" at bounding box center [223, 417] width 249 height 32
type input "[PERSON_NAME]"
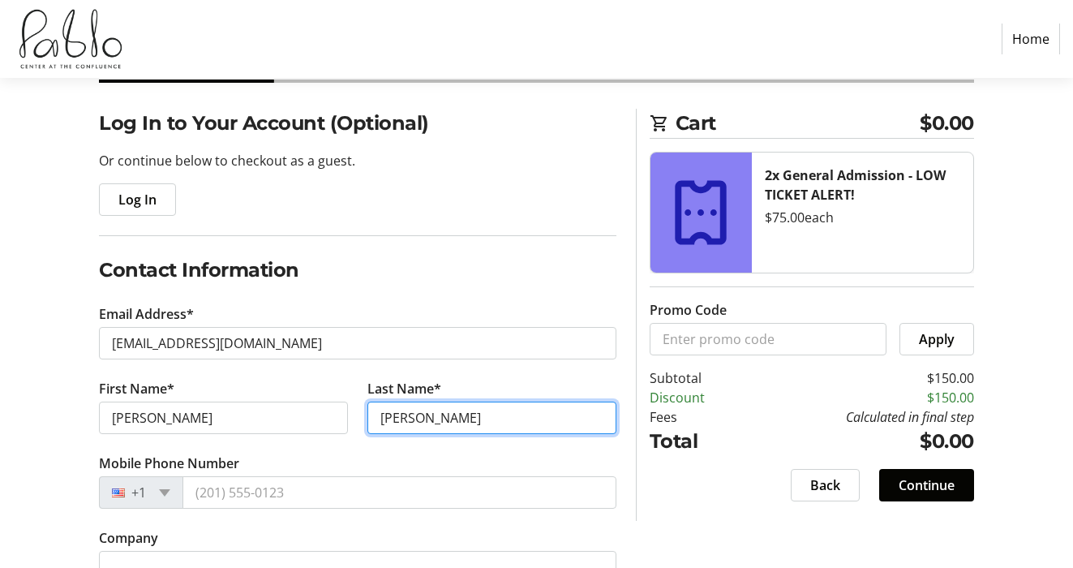
scroll to position [261, 0]
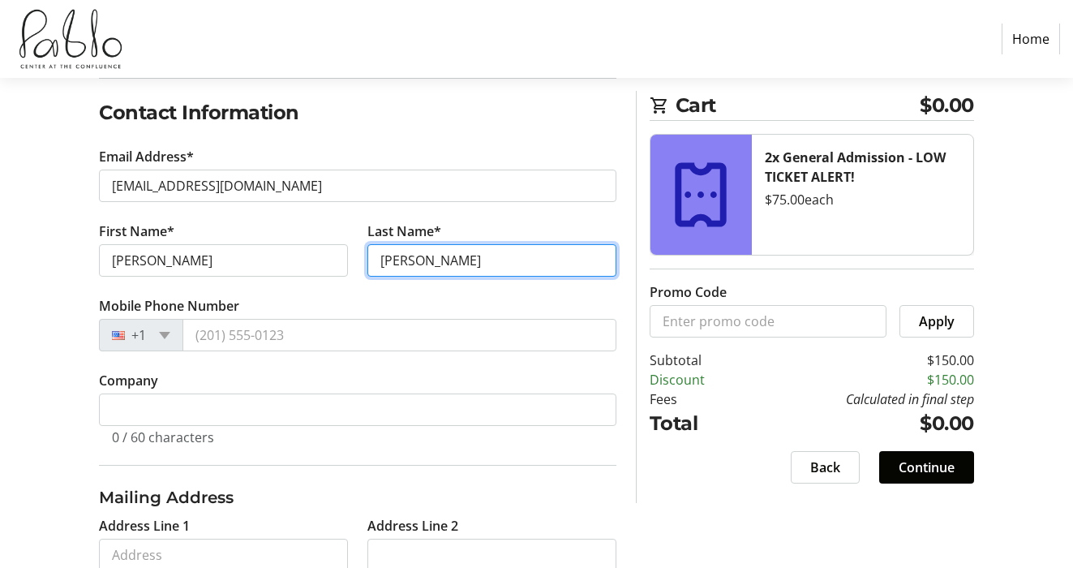
type input "[PERSON_NAME]"
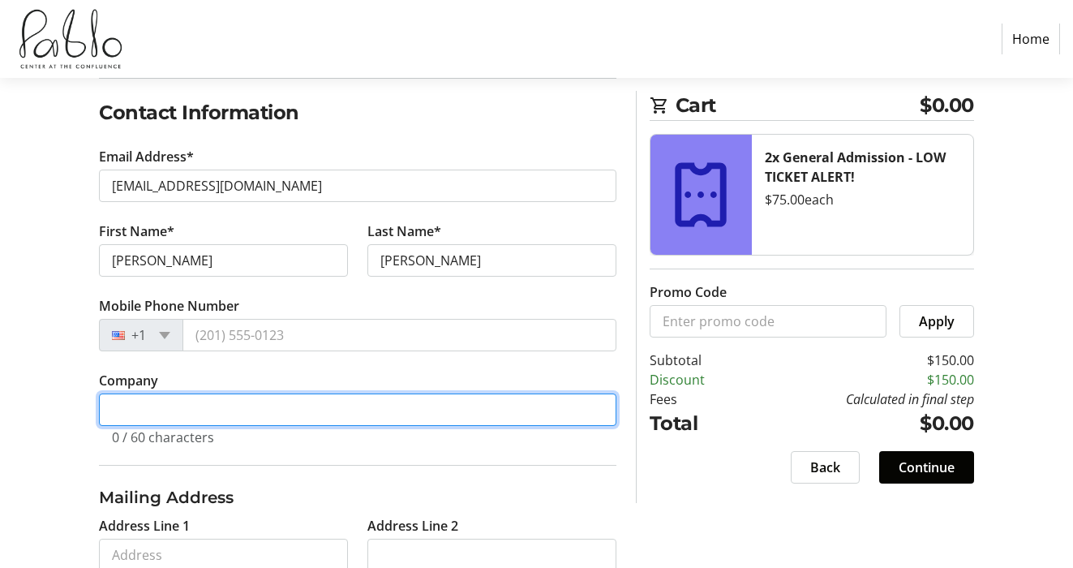
click at [217, 393] on input "Company" at bounding box center [357, 409] width 517 height 32
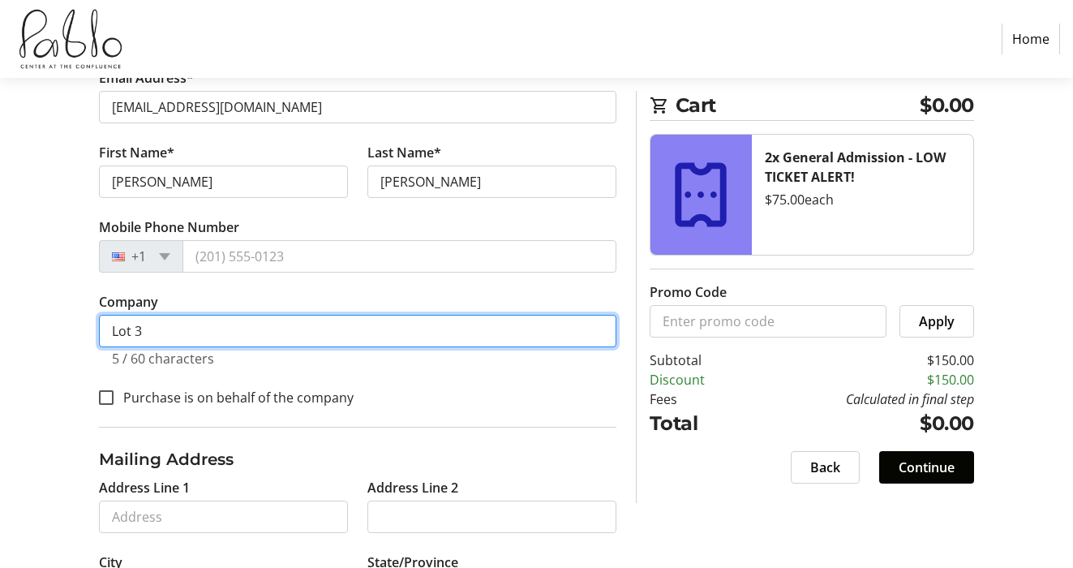
scroll to position [492, 0]
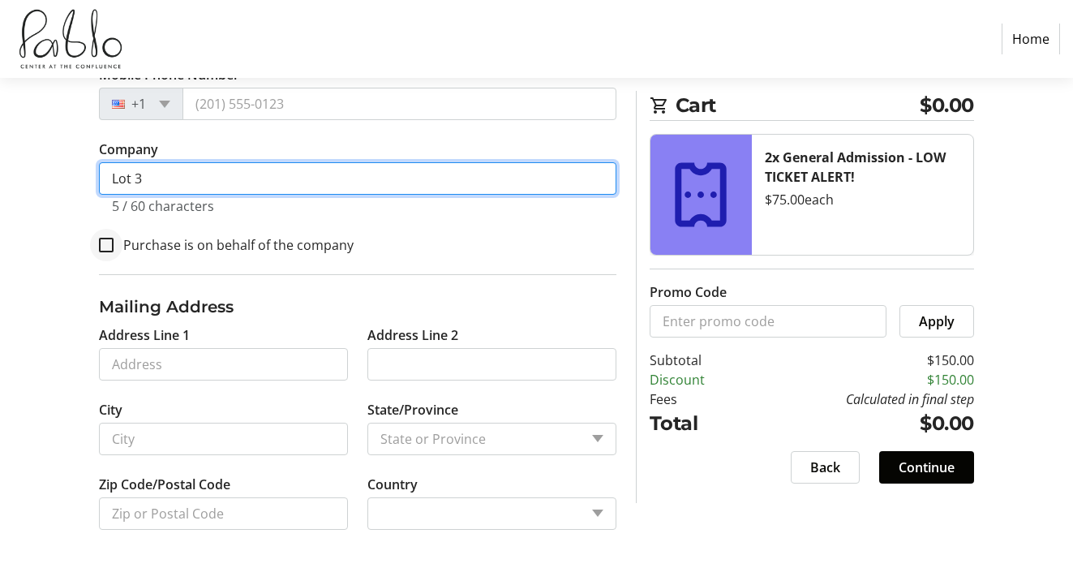
type input "Lot 3"
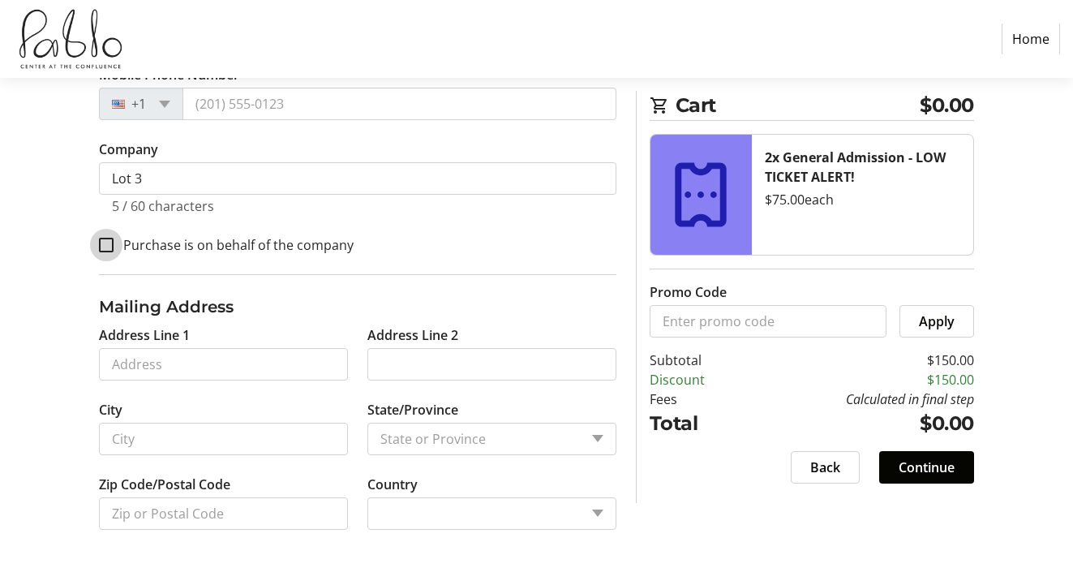
click at [109, 243] on input "Purchase is on behalf of the company" at bounding box center [106, 245] width 15 height 15
checkbox input "true"
click at [916, 469] on span "Continue" at bounding box center [926, 466] width 56 height 19
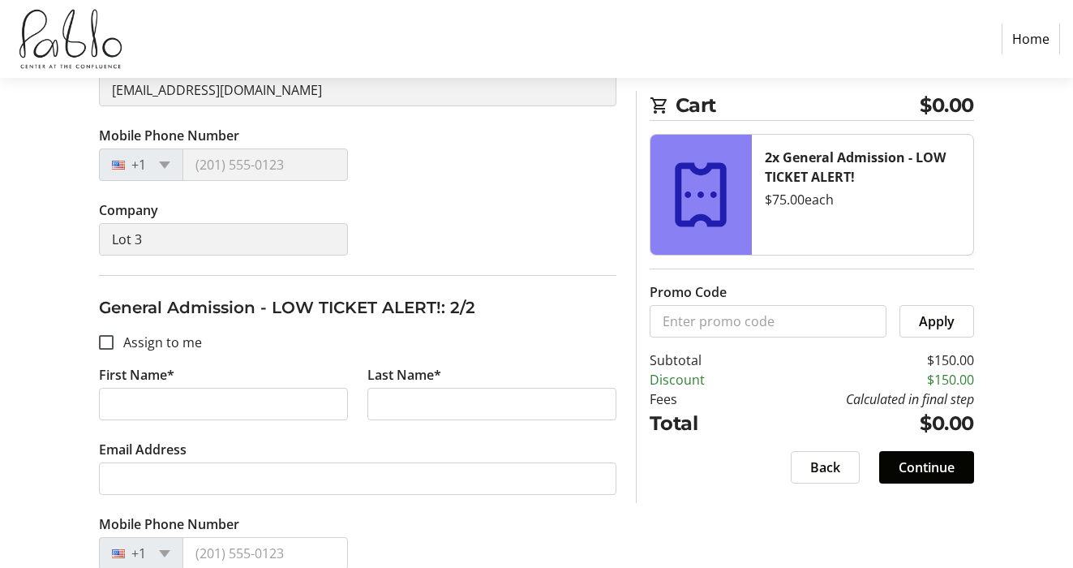
scroll to position [486, 0]
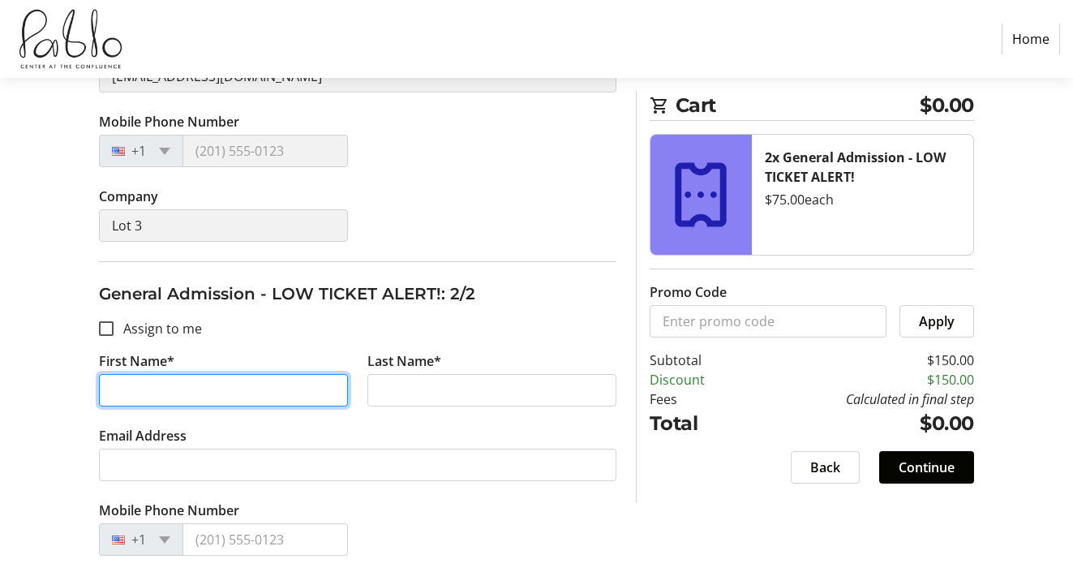
click at [249, 388] on input "First Name*" at bounding box center [223, 390] width 249 height 32
type input "[PERSON_NAME]"
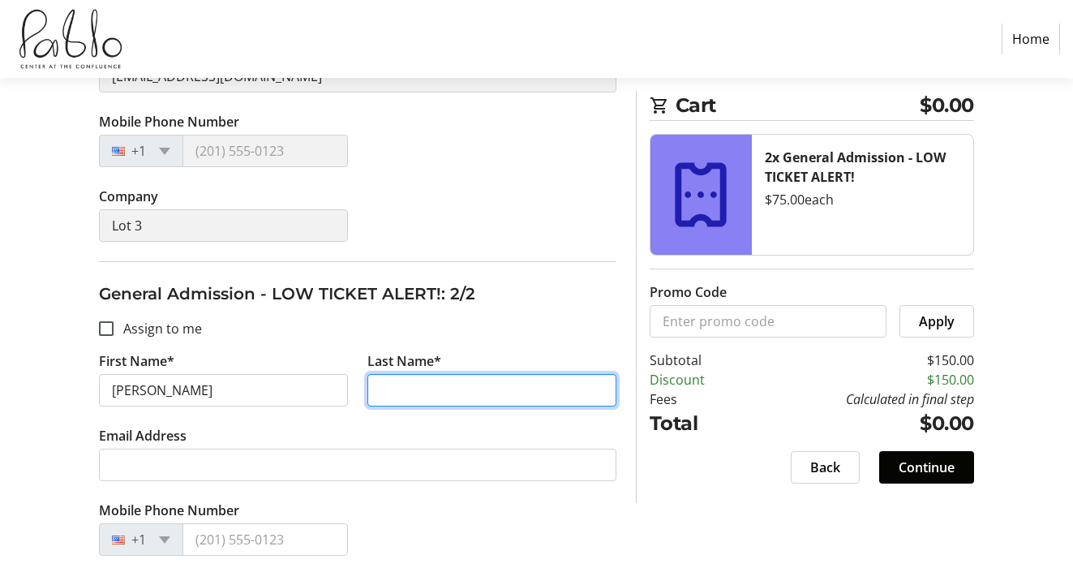
click at [478, 389] on input "Last Name*" at bounding box center [491, 390] width 249 height 32
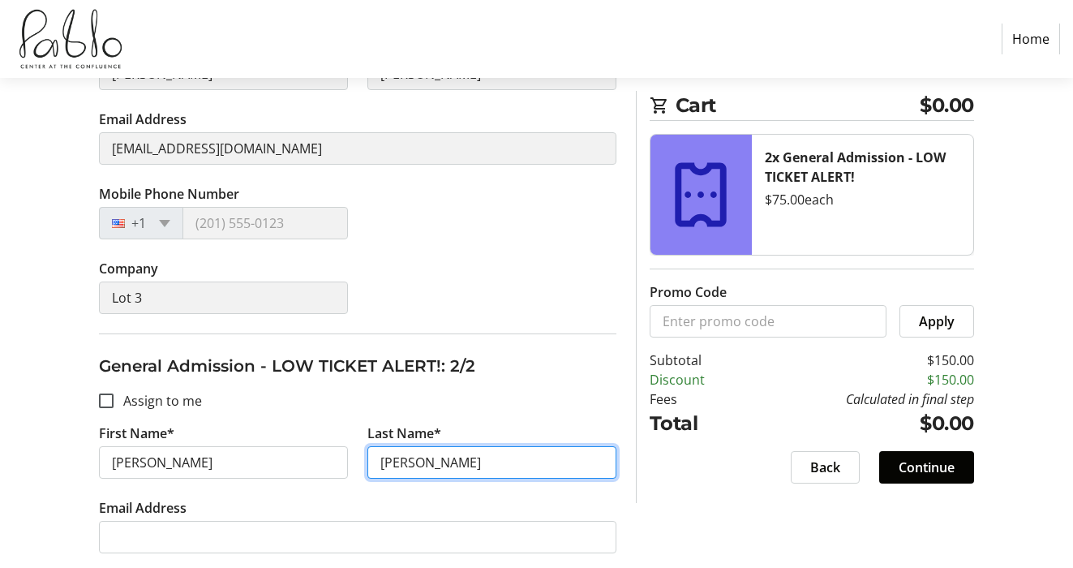
scroll to position [568, 0]
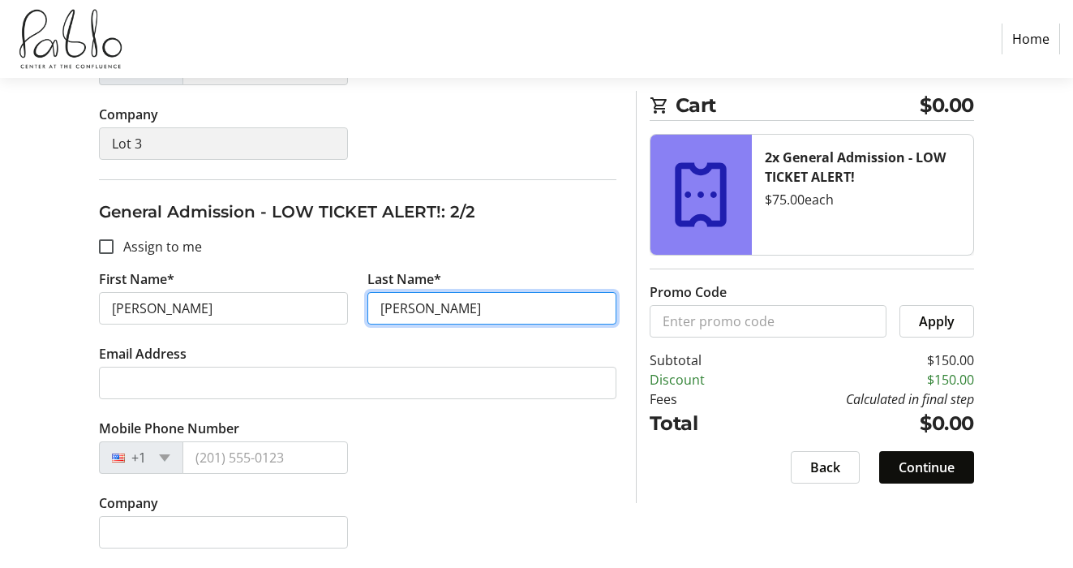
type input "[PERSON_NAME]"
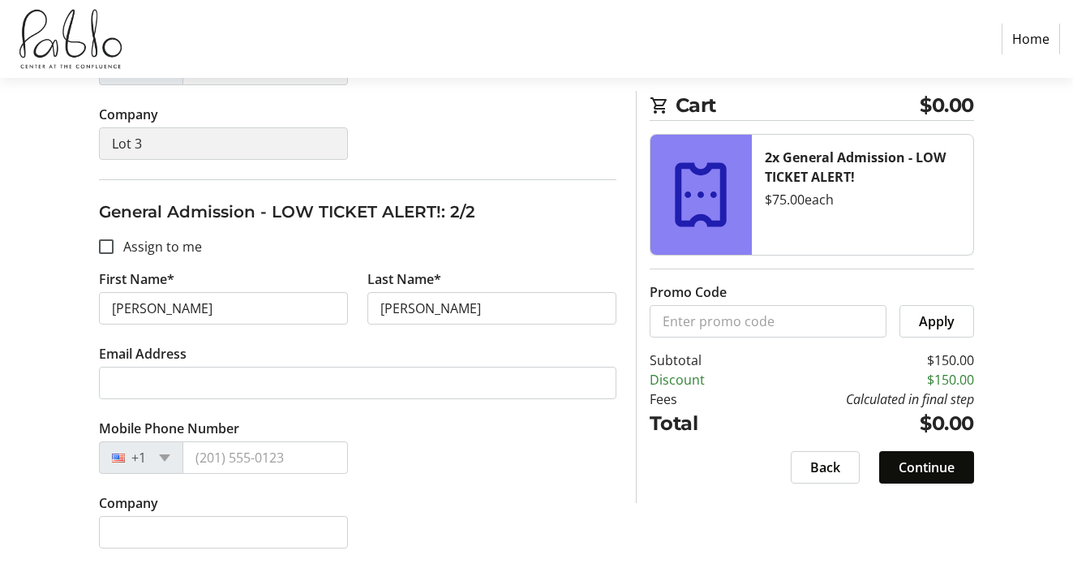
click at [949, 466] on span "Continue" at bounding box center [926, 466] width 56 height 19
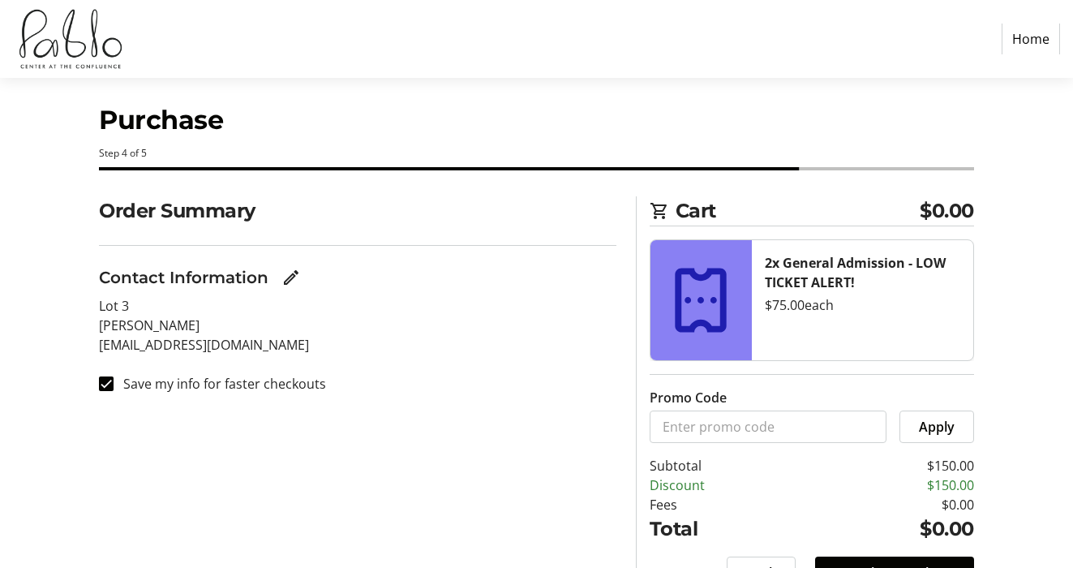
scroll to position [99, 0]
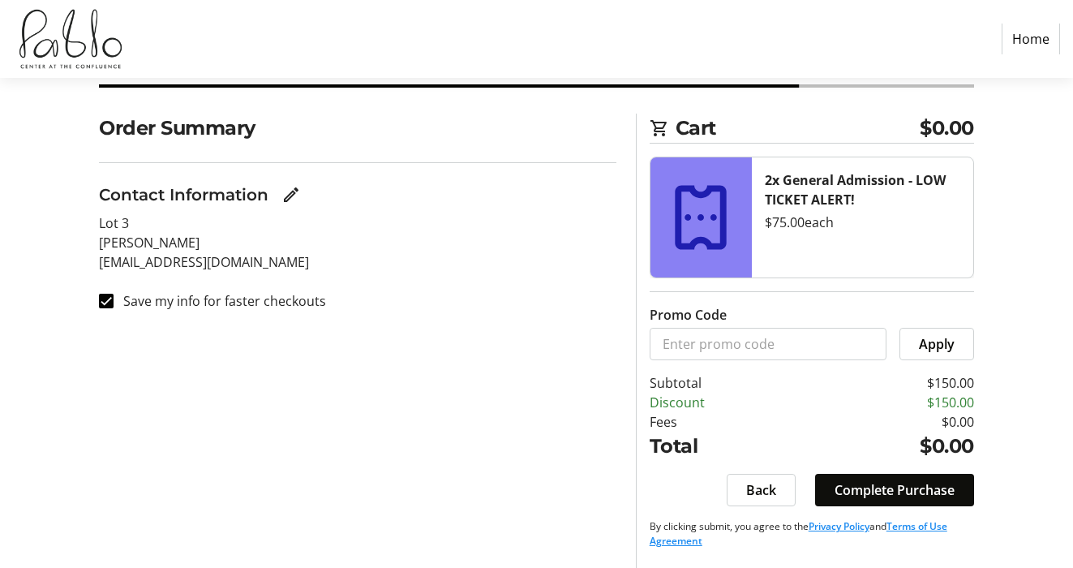
click at [874, 495] on span "Complete Purchase" at bounding box center [894, 489] width 120 height 19
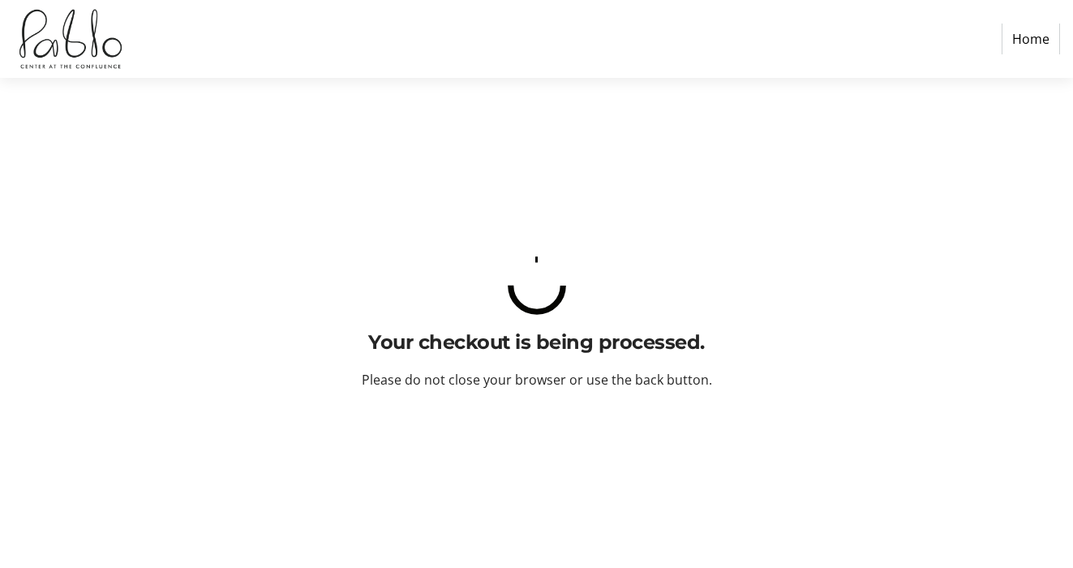
scroll to position [0, 0]
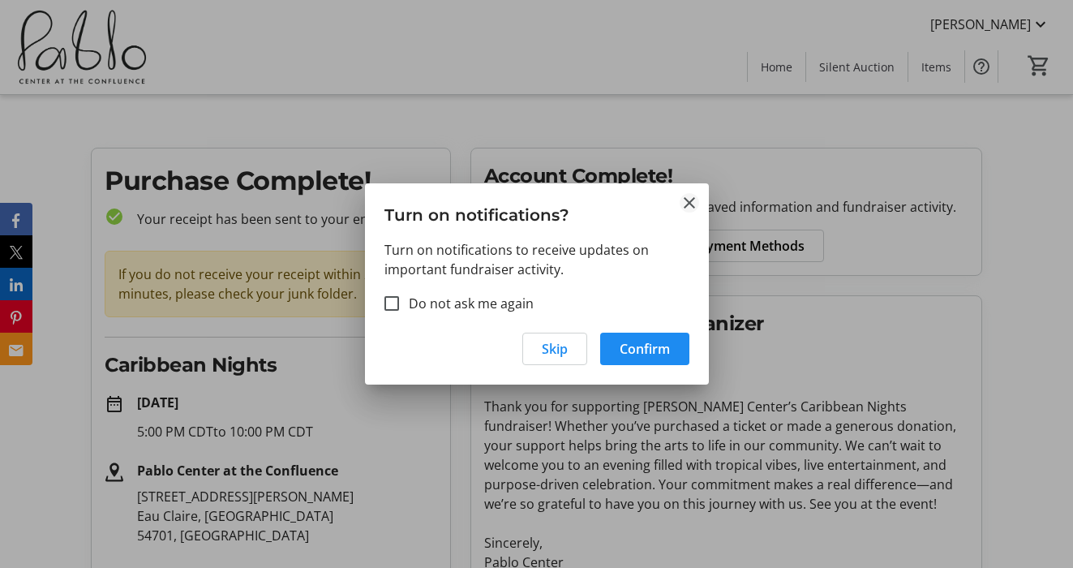
click at [681, 206] on mat-icon "Close" at bounding box center [688, 202] width 19 height 19
